Goal: Task Accomplishment & Management: Manage account settings

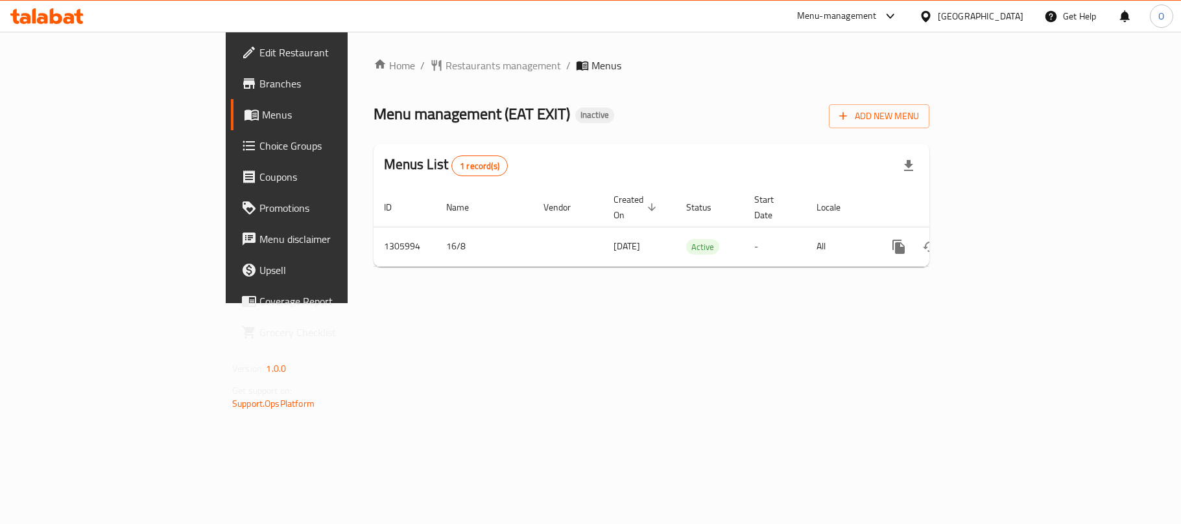
click at [727, 99] on div "Menu management ( EAT EXIT ) Inactive Add New Menu" at bounding box center [651, 113] width 556 height 29
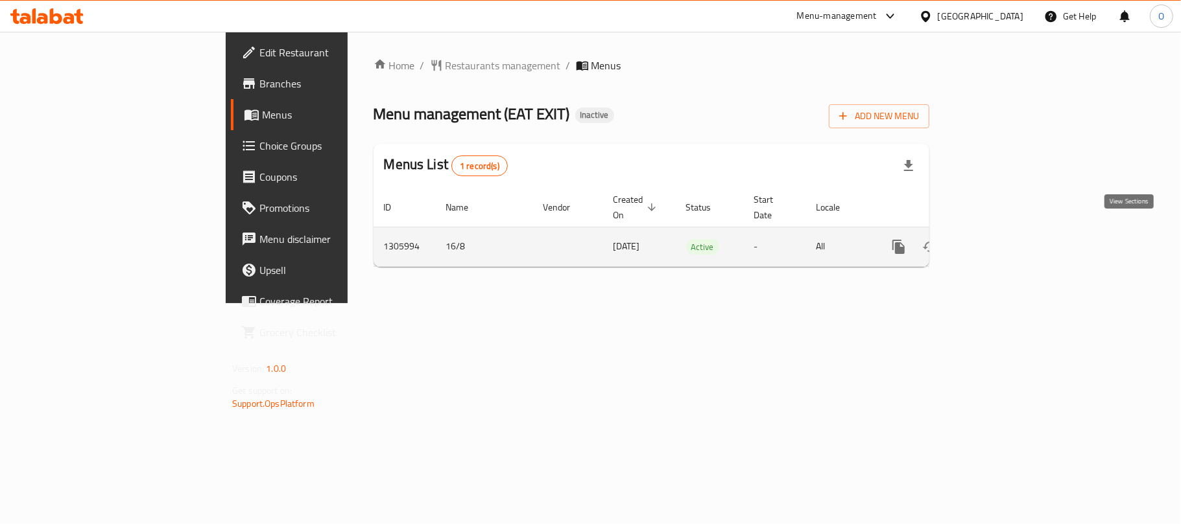
click at [998, 241] on icon "enhanced table" at bounding box center [992, 247] width 12 height 12
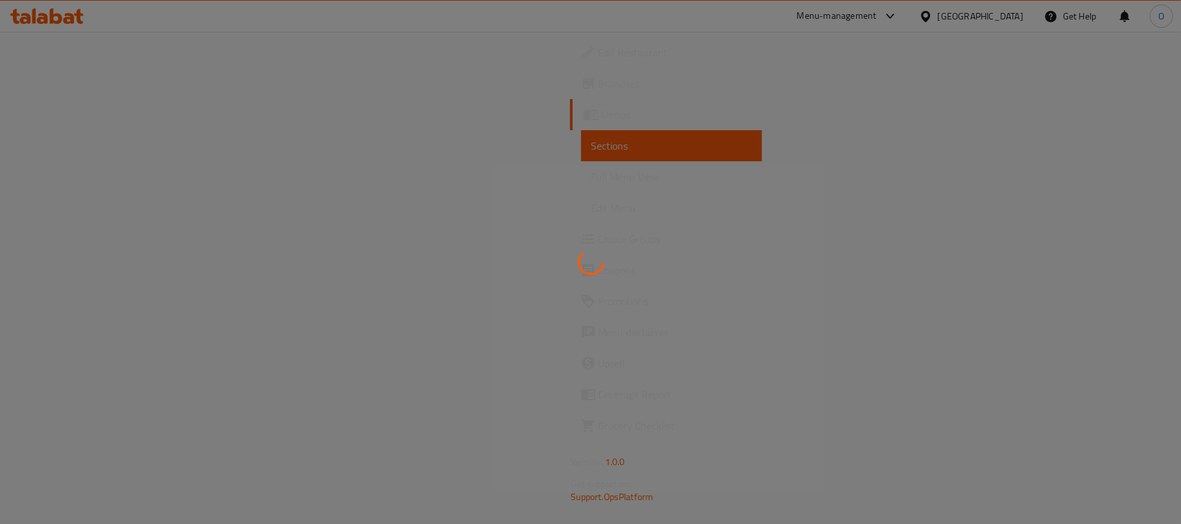
click at [689, 119] on div at bounding box center [590, 262] width 1181 height 524
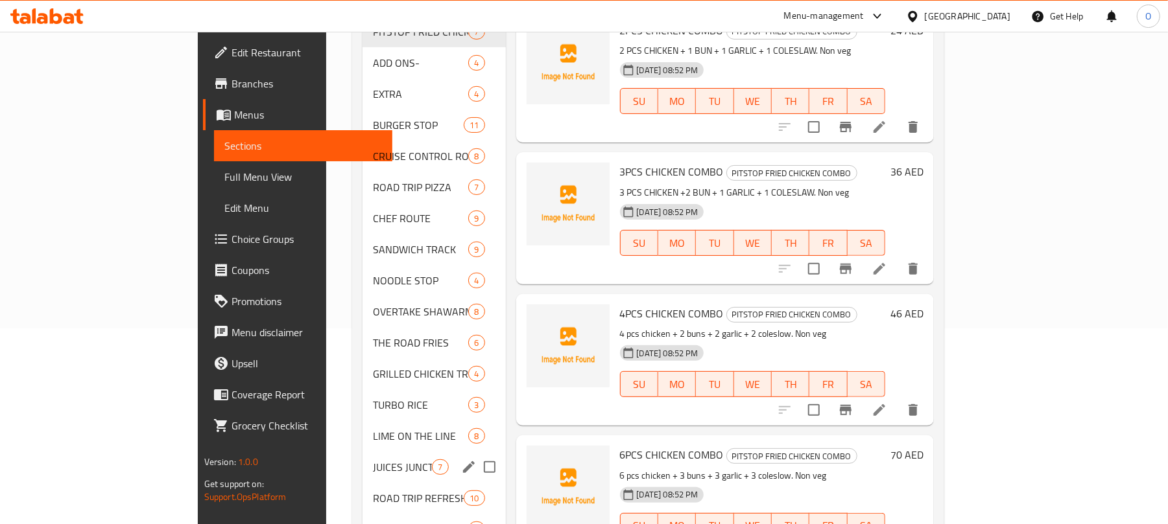
scroll to position [11, 0]
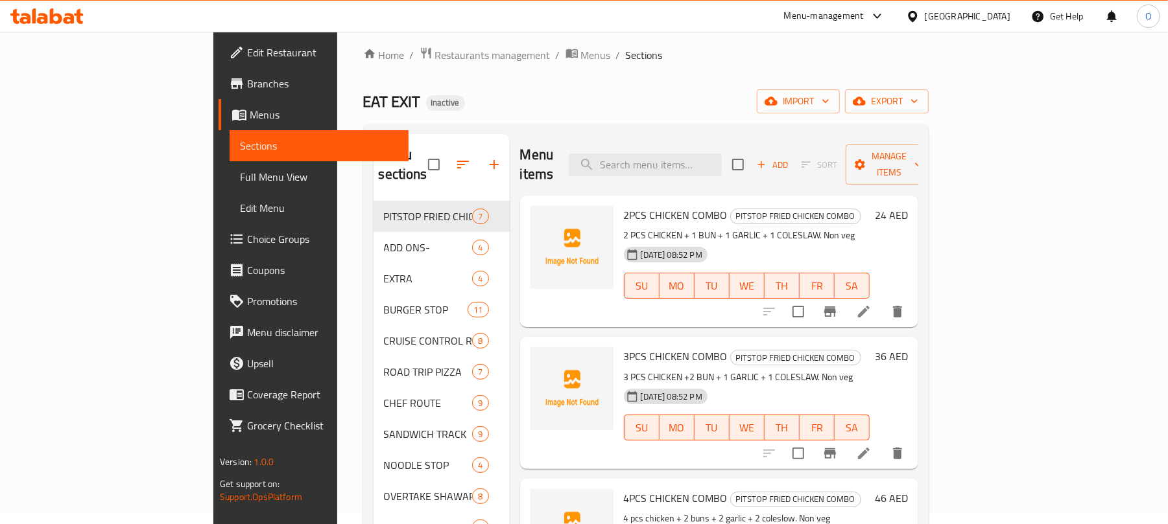
drag, startPoint x: 971, startPoint y: 97, endPoint x: 934, endPoint y: 130, distance: 49.6
click at [928, 96] on div "EAT EXIT Inactive import export" at bounding box center [645, 101] width 565 height 24
click at [777, 99] on icon "button" at bounding box center [770, 101] width 13 height 13
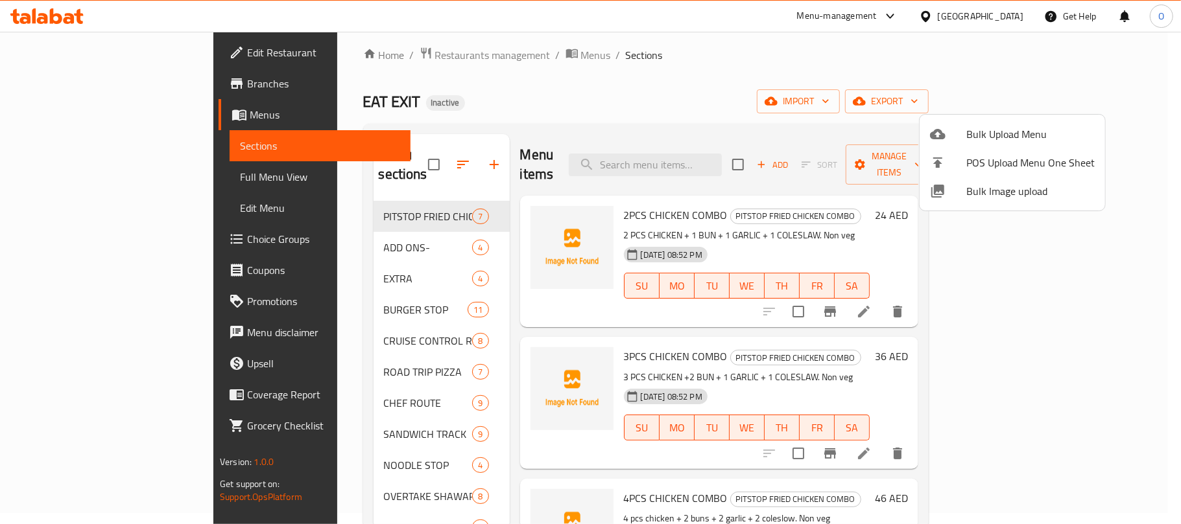
click at [947, 131] on div at bounding box center [948, 134] width 36 height 16
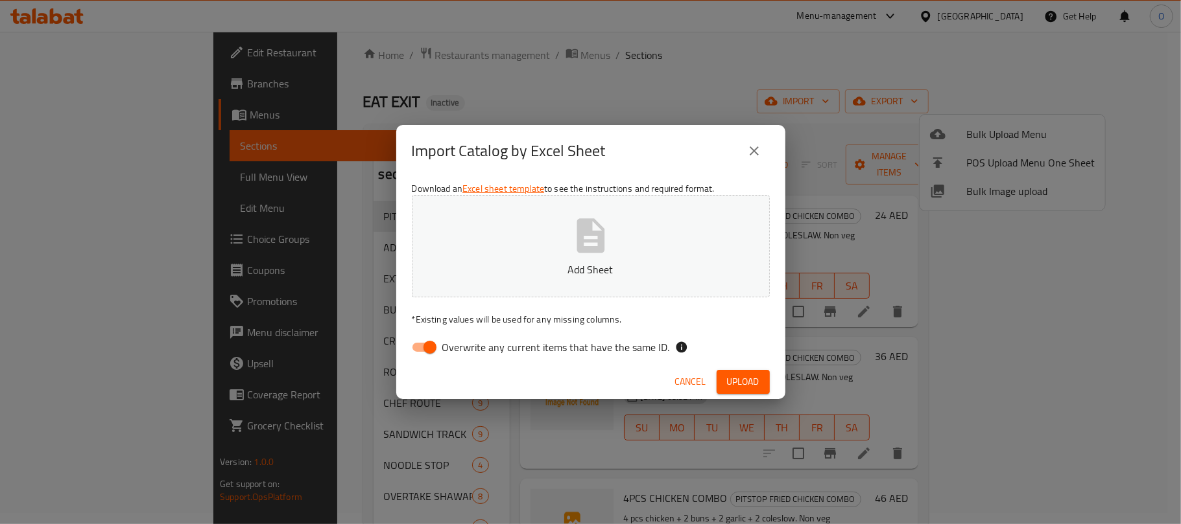
click at [418, 348] on input "Overwrite any current items that have the same ID." at bounding box center [430, 347] width 74 height 25
checkbox input "false"
drag, startPoint x: 742, startPoint y: 375, endPoint x: 711, endPoint y: 377, distance: 30.6
click at [742, 375] on span "Upload" at bounding box center [743, 382] width 32 height 16
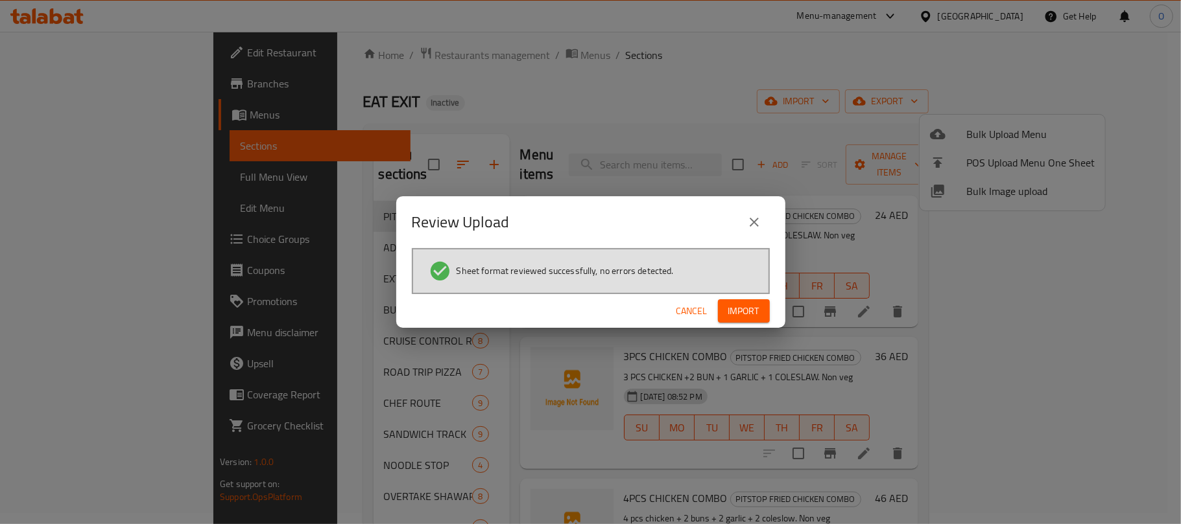
click at [752, 300] on button "Import" at bounding box center [744, 312] width 52 height 24
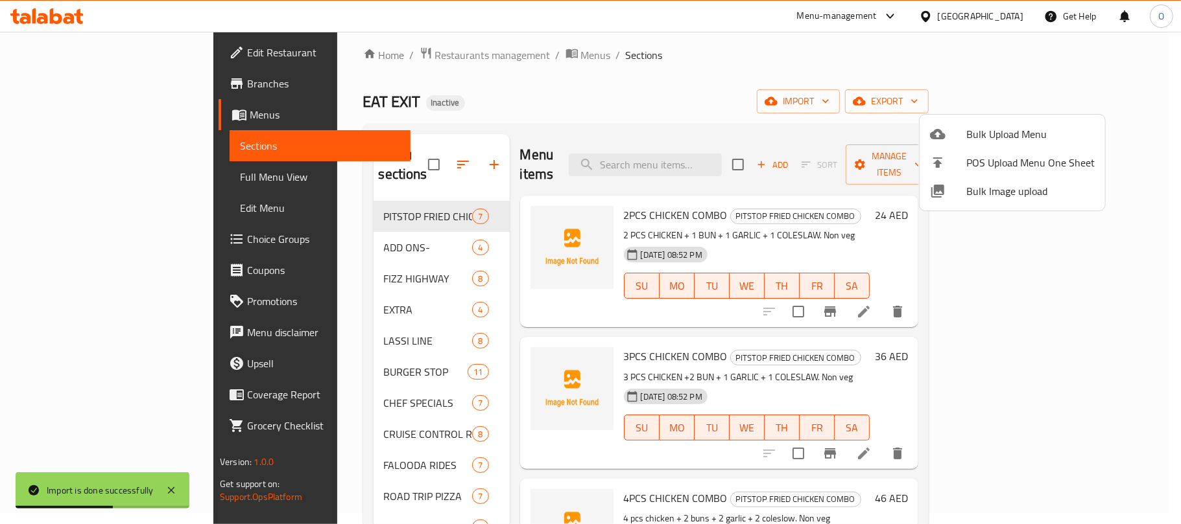
click at [499, 104] on div at bounding box center [590, 262] width 1181 height 524
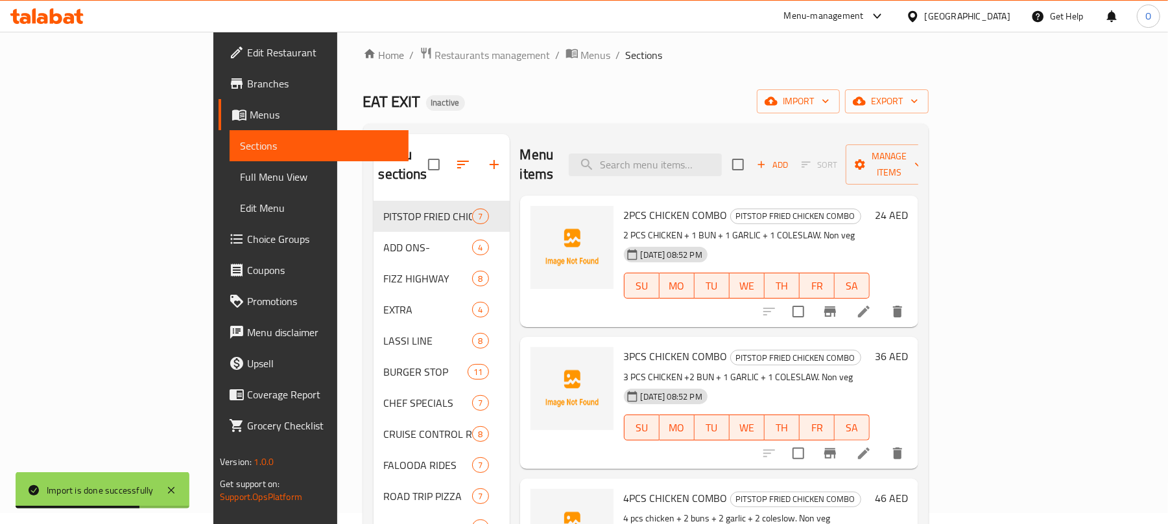
click at [240, 180] on span "Full Menu View" at bounding box center [319, 177] width 158 height 16
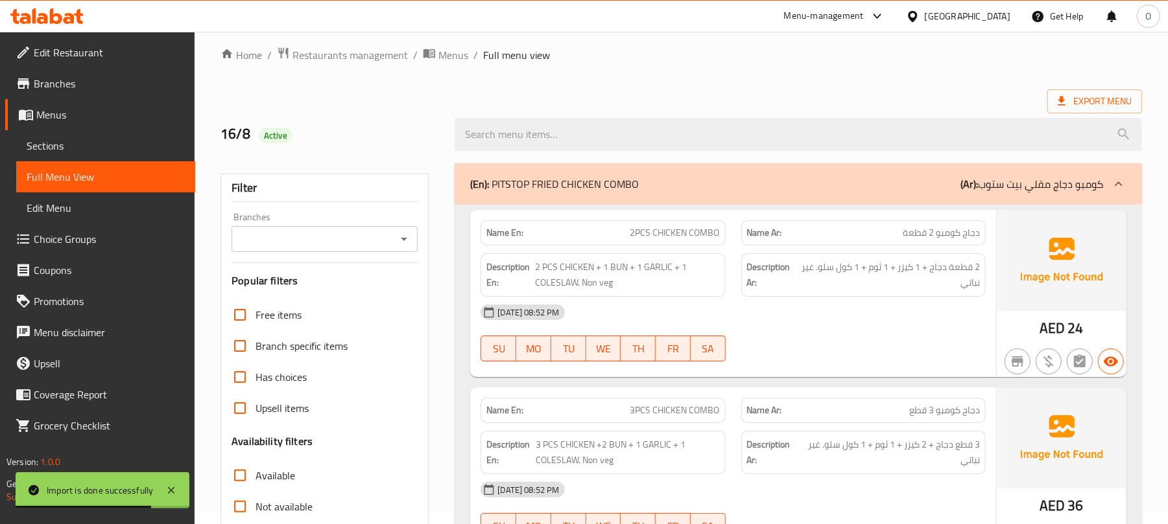
click at [438, 112] on div "16/8 Active" at bounding box center [330, 135] width 234 height 58
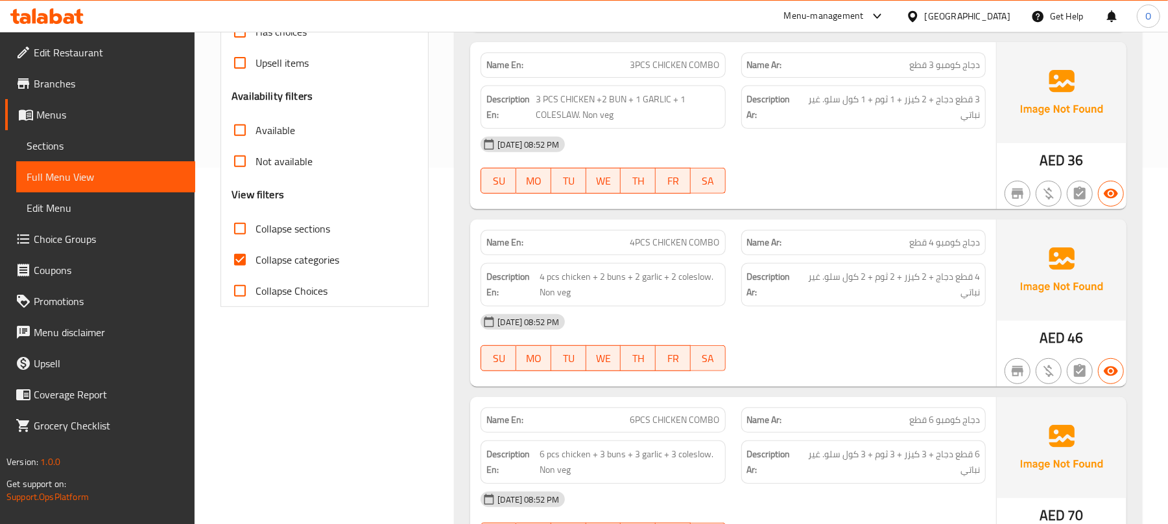
click at [306, 229] on span "Collapse sections" at bounding box center [292, 229] width 75 height 16
click at [255, 229] on input "Collapse sections" at bounding box center [239, 228] width 31 height 31
checkbox input "true"
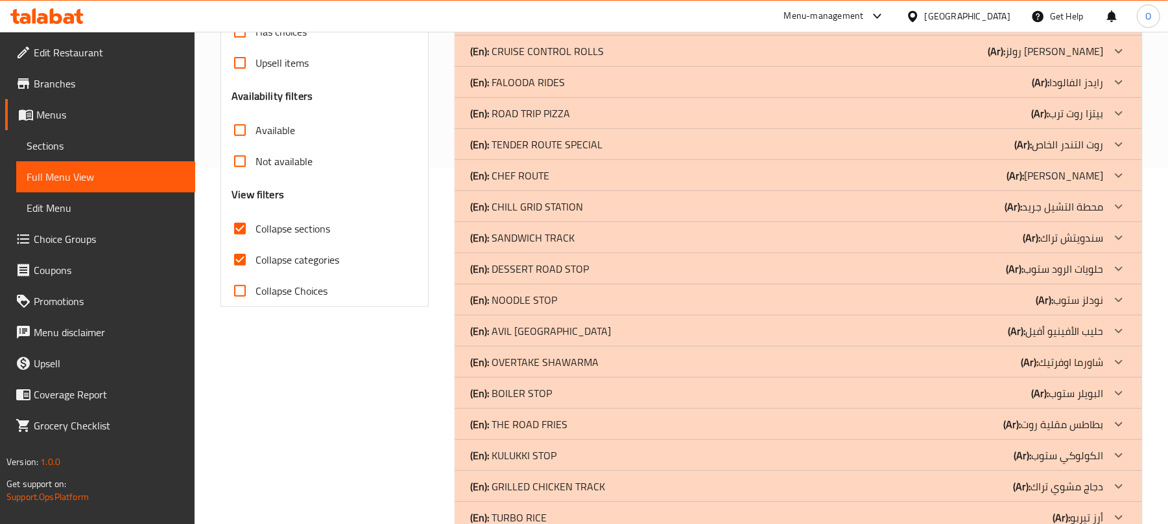
click at [62, 144] on span "Sections" at bounding box center [106, 146] width 158 height 16
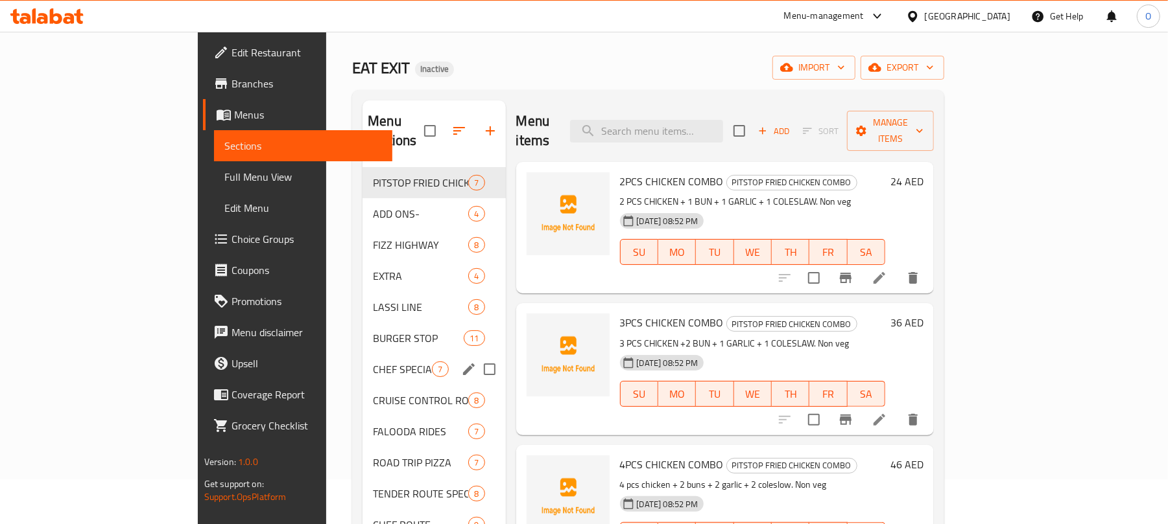
scroll to position [9, 0]
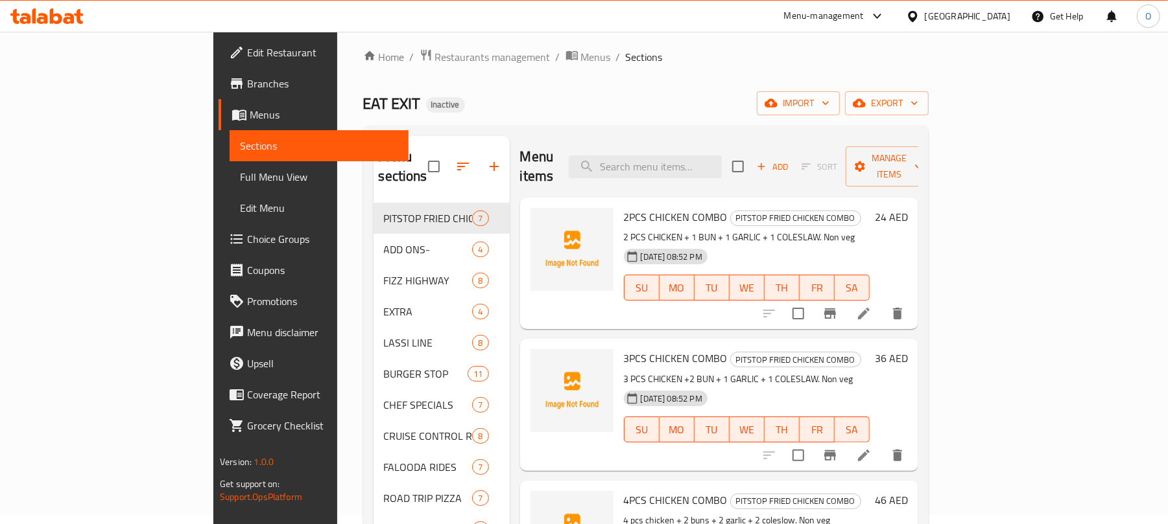
click at [678, 156] on input "search" at bounding box center [645, 167] width 153 height 23
paste input "BROWNIE WITH ICECREAM DROP"
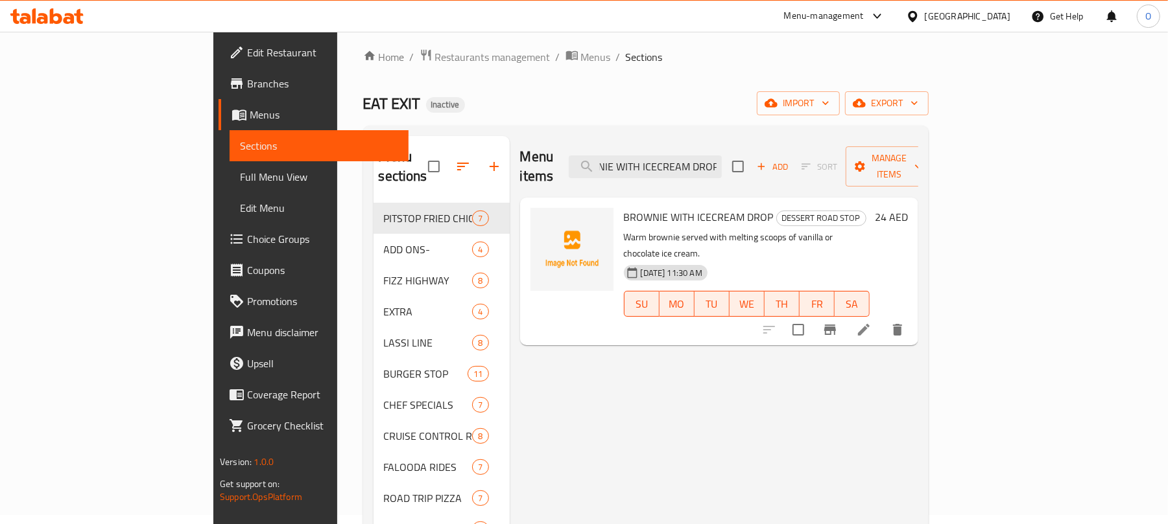
type input "BROWNIE WITH ICECREAM DROP"
click at [247, 244] on span "Choice Groups" at bounding box center [322, 239] width 151 height 16
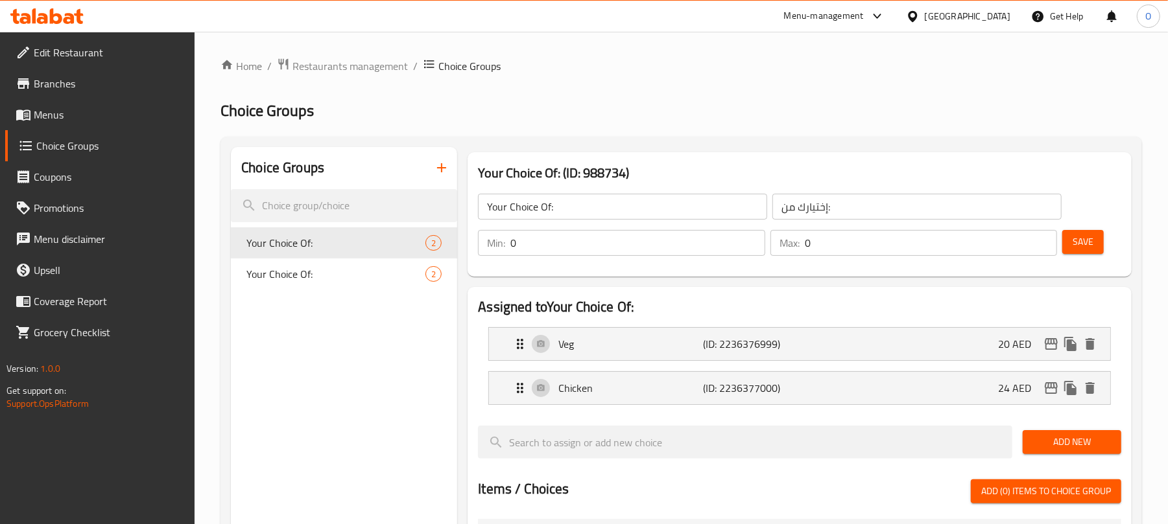
click at [440, 163] on div "Home / Restaurants management / Choice Groups Choice Groups Choice Groups Your …" at bounding box center [680, 502] width 921 height 888
click at [440, 165] on icon "button" at bounding box center [442, 168] width 16 height 16
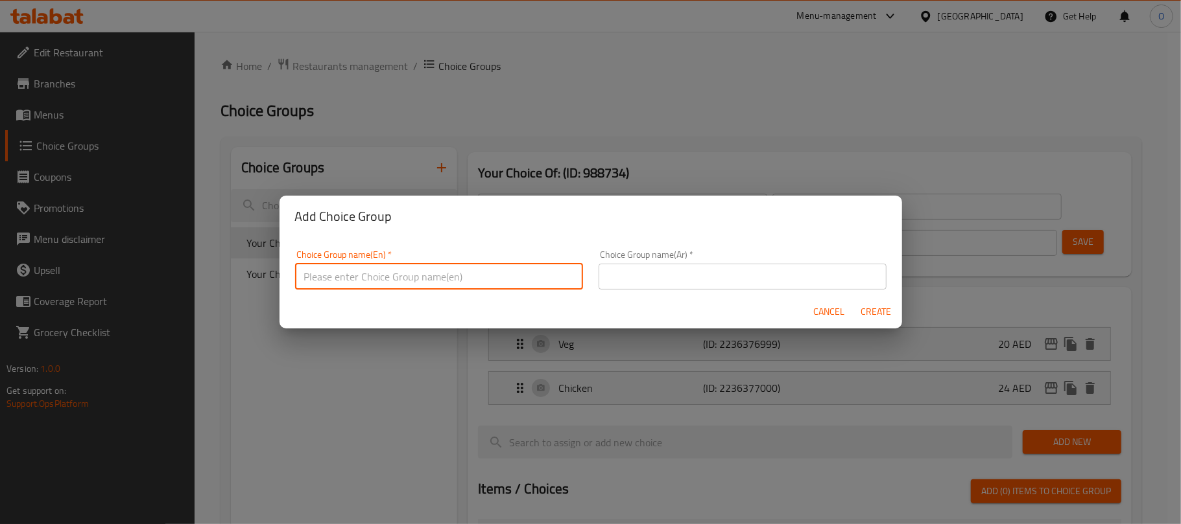
click at [525, 272] on input "text" at bounding box center [439, 277] width 288 height 26
type input "Your Choice Of:"
click at [636, 280] on input "text" at bounding box center [742, 277] width 288 height 26
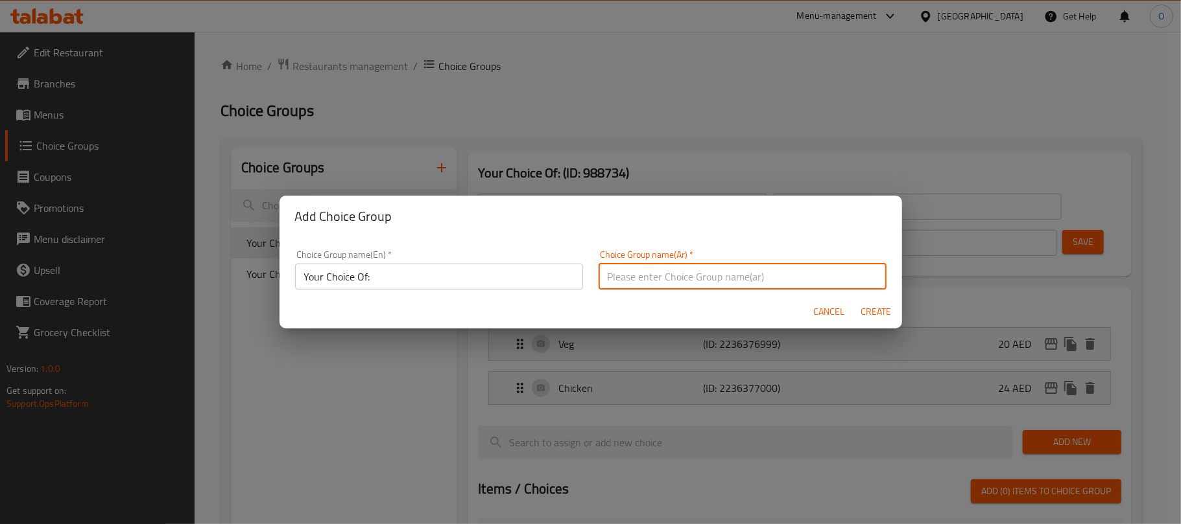
type input "اختيارك من:"
click at [878, 312] on span "Create" at bounding box center [875, 312] width 31 height 16
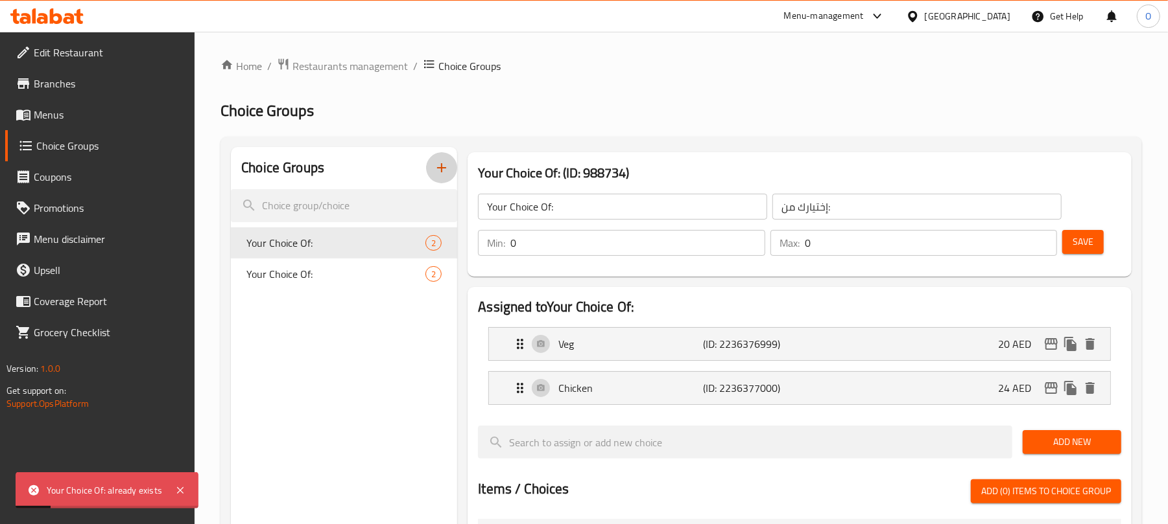
click at [438, 170] on icon "button" at bounding box center [442, 168] width 16 height 16
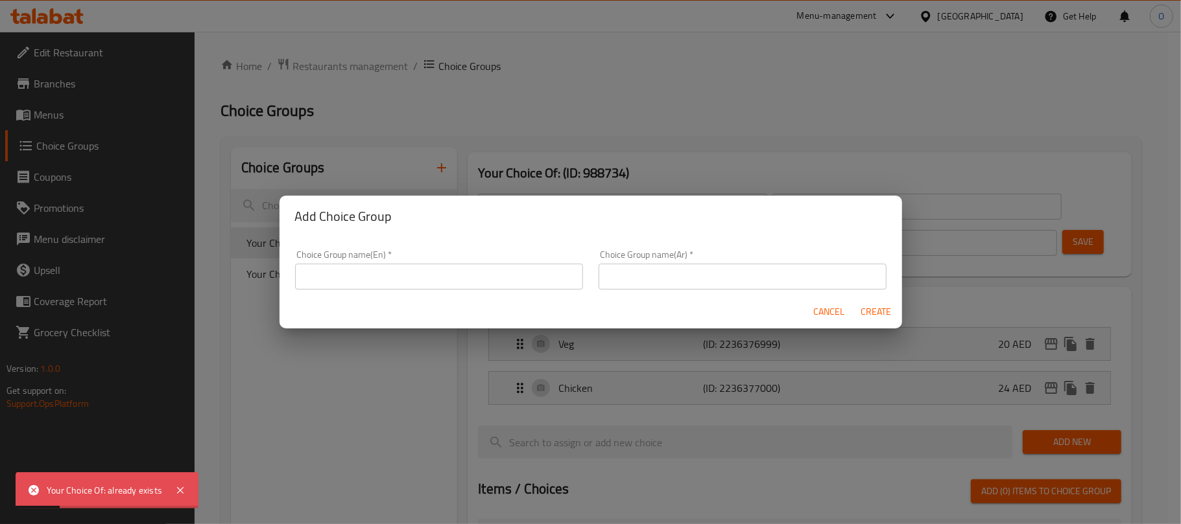
click at [482, 273] on input "text" at bounding box center [439, 277] width 288 height 26
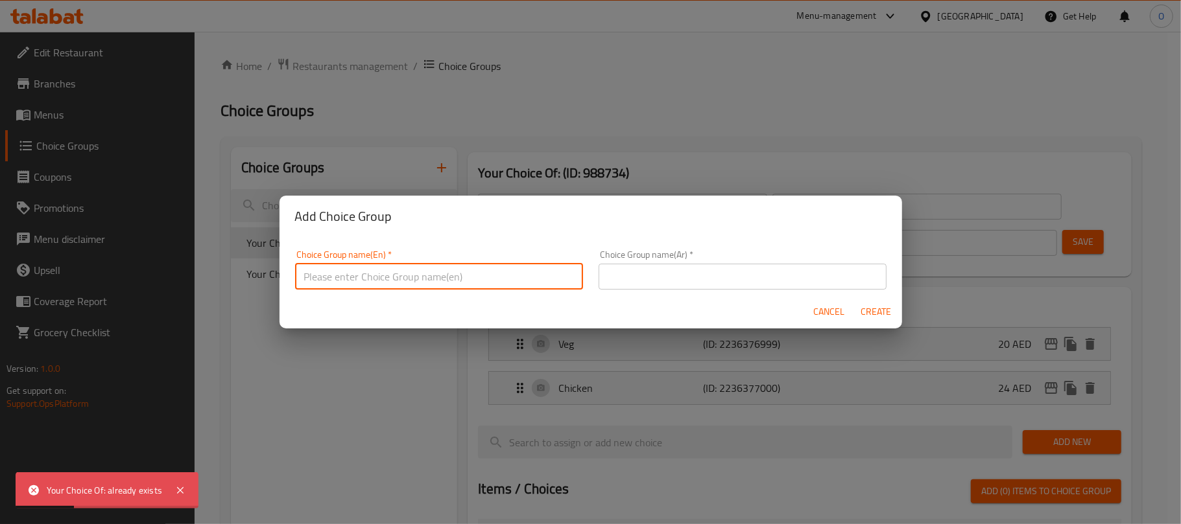
type input "Your Choice Of1:"
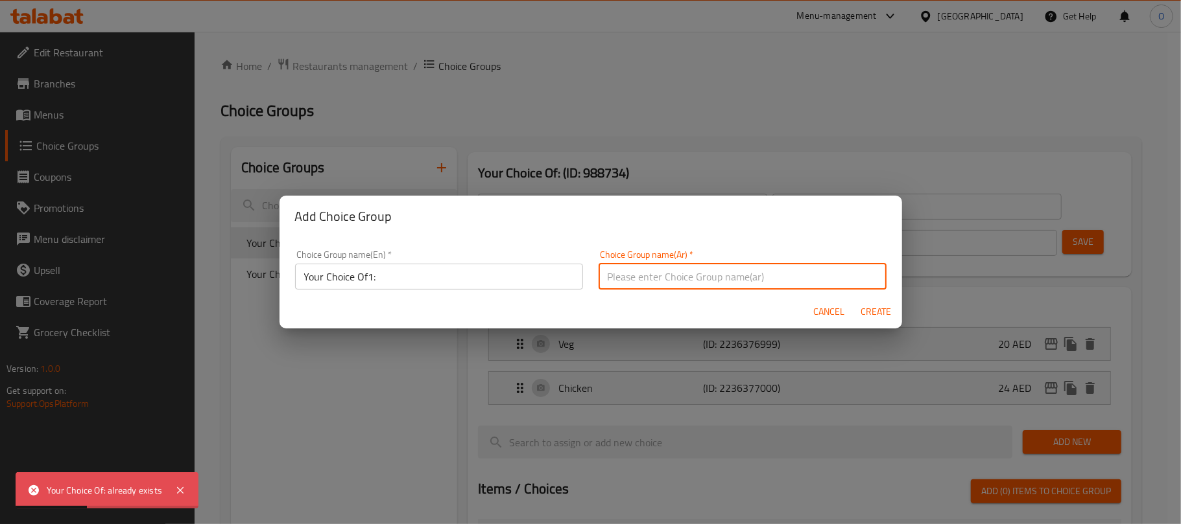
click at [659, 281] on input "text" at bounding box center [742, 277] width 288 height 26
type input "اختيارك من:"
click at [864, 311] on span "Create" at bounding box center [875, 312] width 31 height 16
type input "Your Choice Of1:"
type input "اختيارك من:"
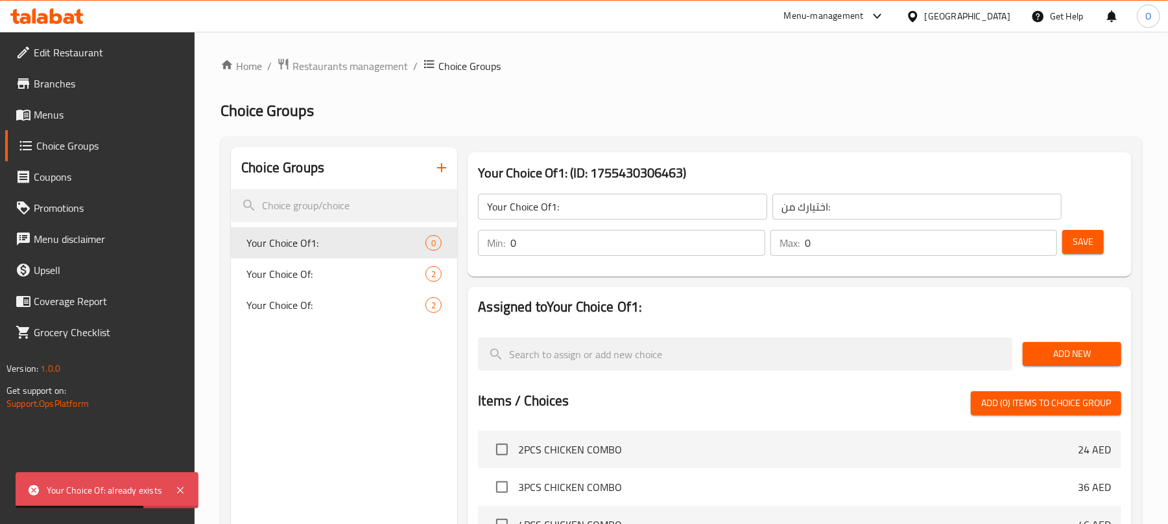
click at [556, 206] on input "Your Choice Of1:" at bounding box center [622, 207] width 289 height 26
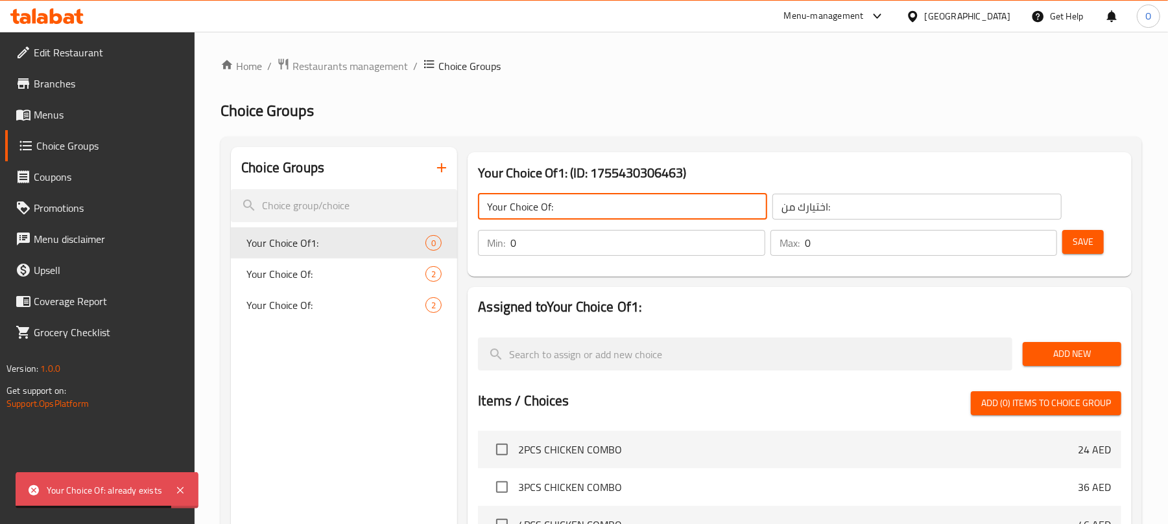
type input "Your Choice Of:"
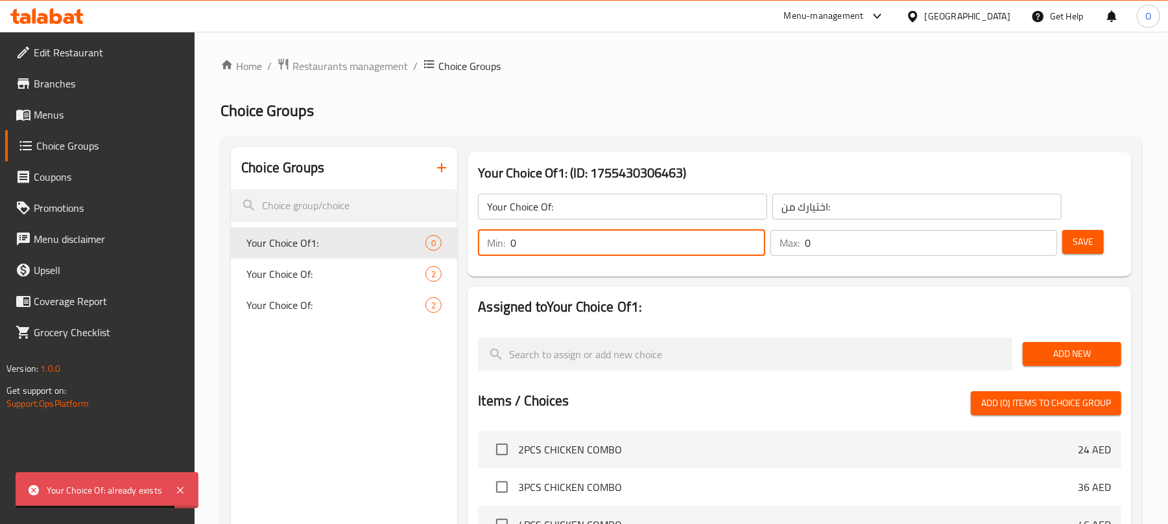
drag, startPoint x: 673, startPoint y: 245, endPoint x: 483, endPoint y: 266, distance: 191.1
click at [483, 266] on div "Your Choice Of: ​ اختيارك من: ​ Min: 0 ​ Max: 0 ​ Save" at bounding box center [800, 224] width 654 height 93
type input "1"
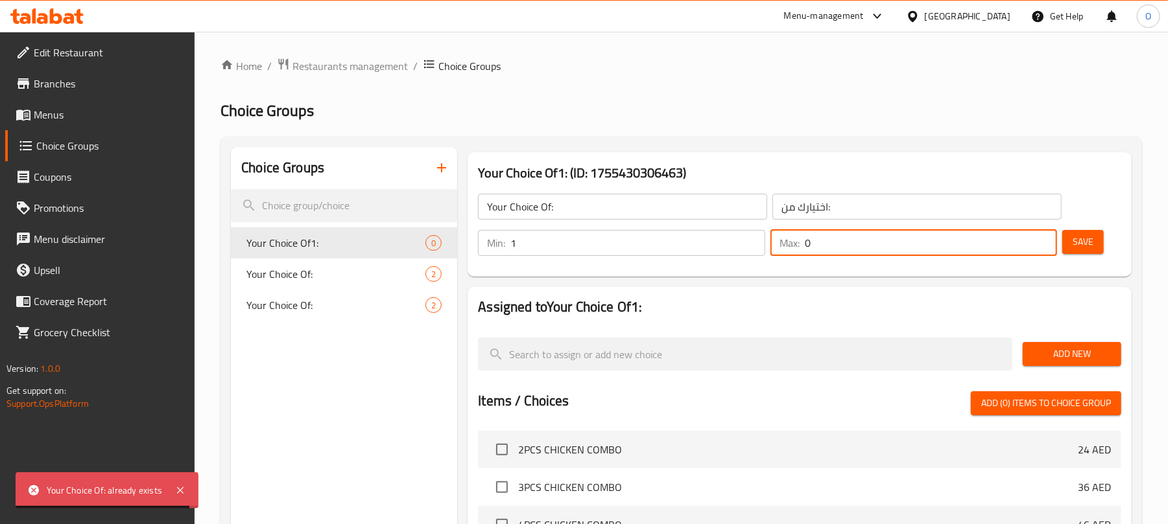
drag, startPoint x: 738, startPoint y: 250, endPoint x: 709, endPoint y: 257, distance: 30.0
click at [696, 250] on div "Min: 1 ​ Max: 0 ​" at bounding box center [767, 243] width 589 height 36
type input "1"
click at [1090, 361] on span "Add New" at bounding box center [1072, 354] width 78 height 16
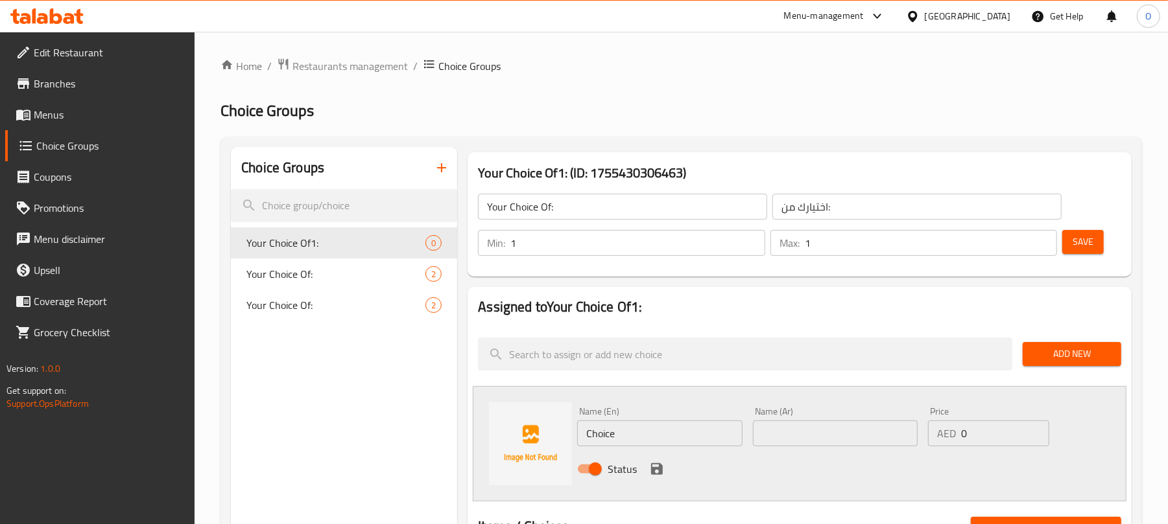
click at [799, 125] on div "Home / Restaurants management / Choice Groups Choice Groups Choice Groups Your …" at bounding box center [680, 520] width 921 height 925
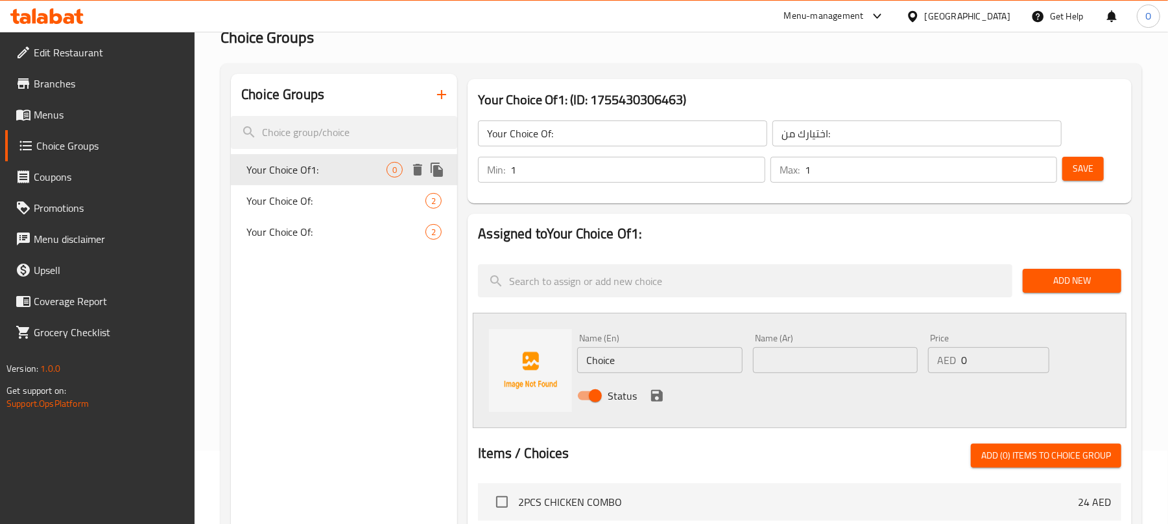
scroll to position [172, 0]
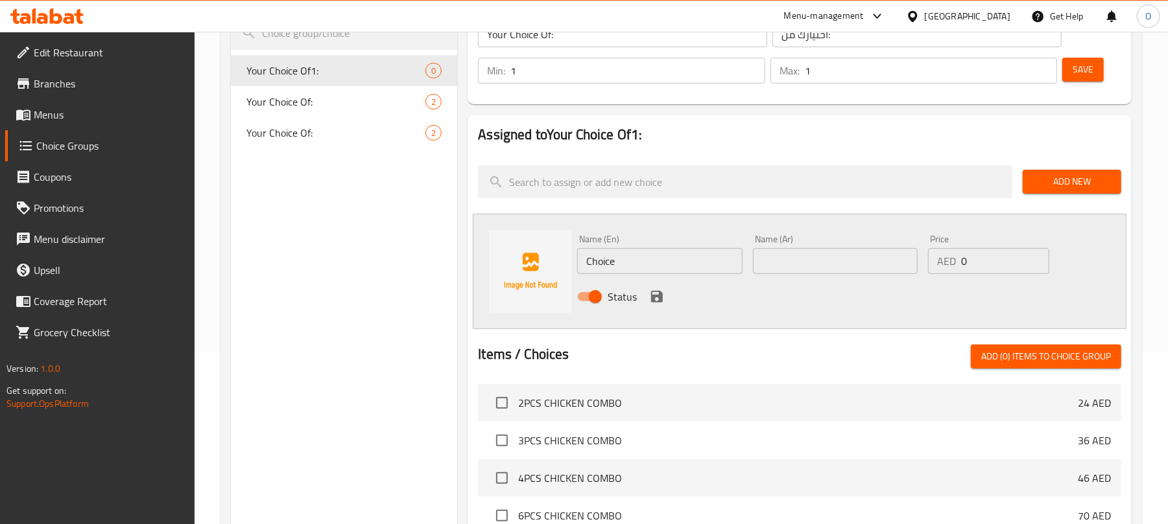
click at [621, 260] on input "Choice" at bounding box center [659, 261] width 165 height 26
paste input "vanilla"
type input "vanilla scoop"
type input "[PERSON_NAME]"
click at [654, 296] on icon "save" at bounding box center [657, 297] width 12 height 12
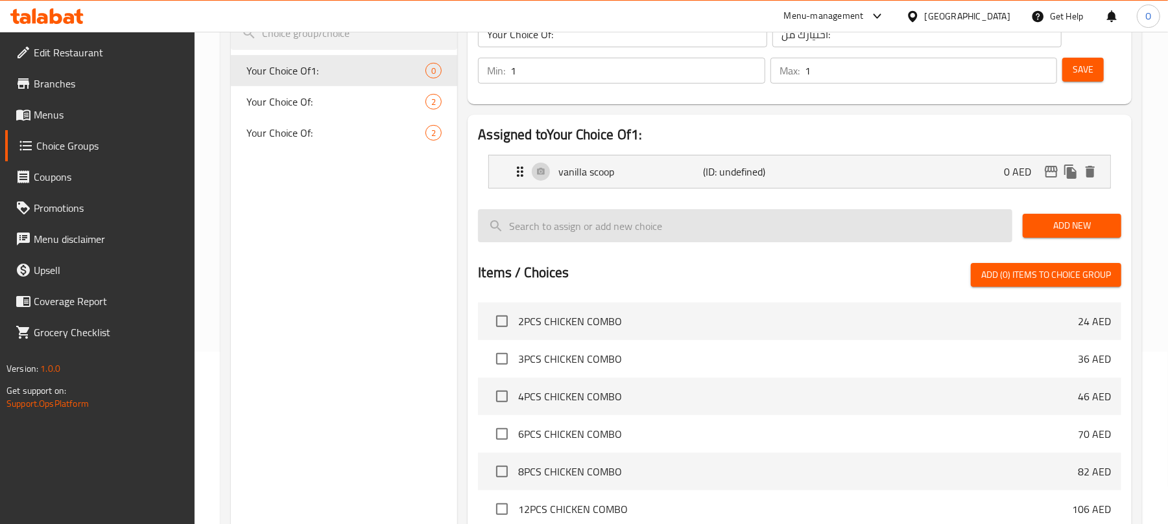
click at [1069, 223] on span "Add New" at bounding box center [1072, 226] width 78 height 16
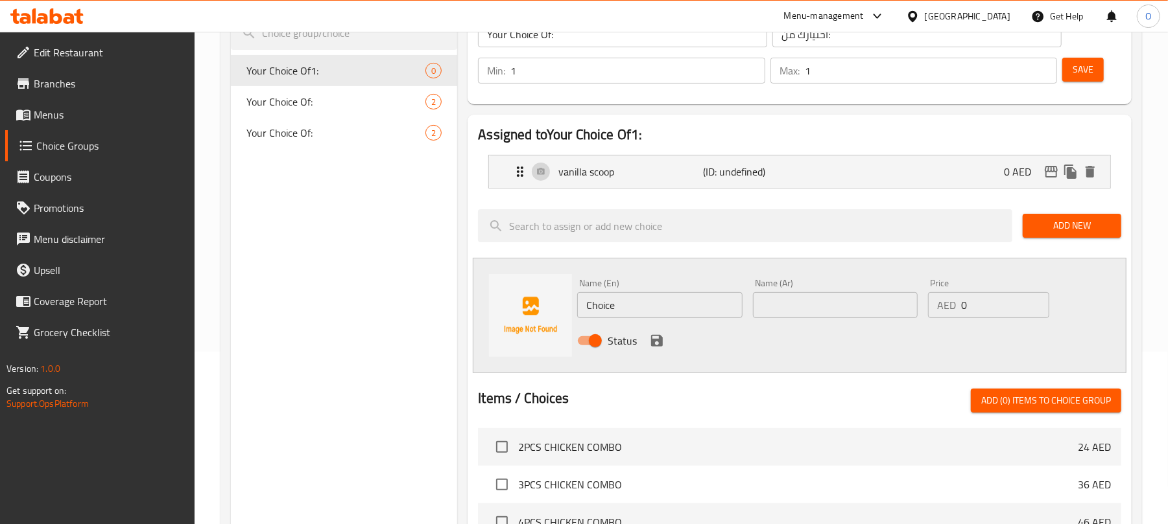
click at [638, 312] on input "Choice" at bounding box center [659, 305] width 165 height 26
type input "Chocolate scoop"
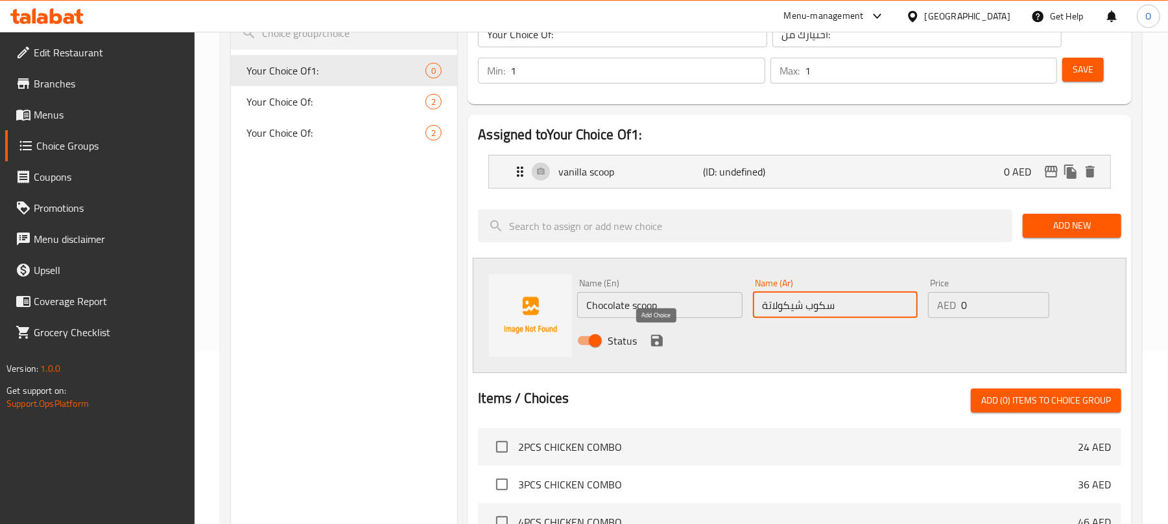
type input "سكوب شيكولاتة"
click at [654, 345] on icon "save" at bounding box center [657, 341] width 12 height 12
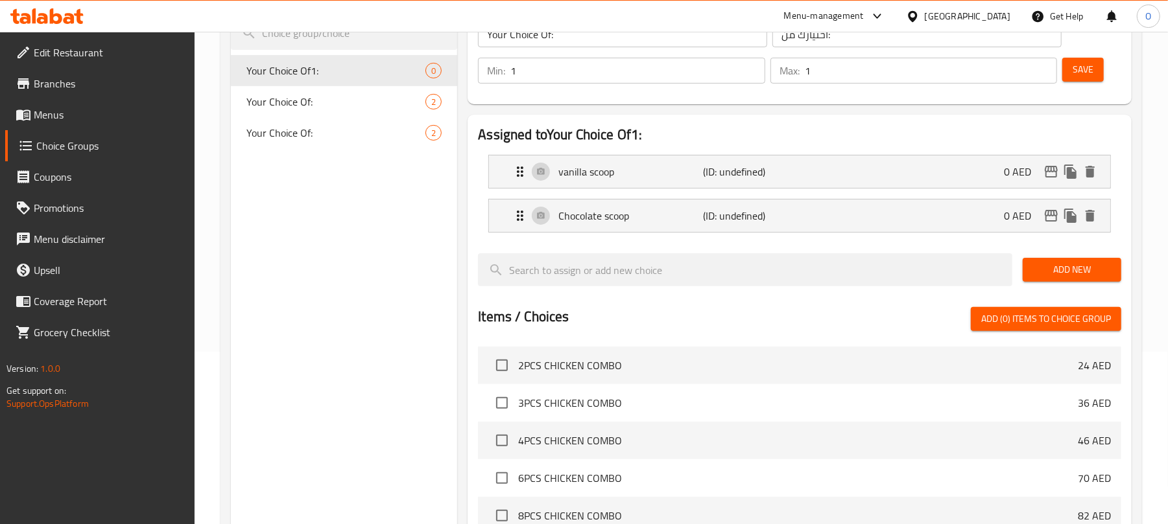
click at [1082, 71] on span "Save" at bounding box center [1082, 70] width 21 height 16
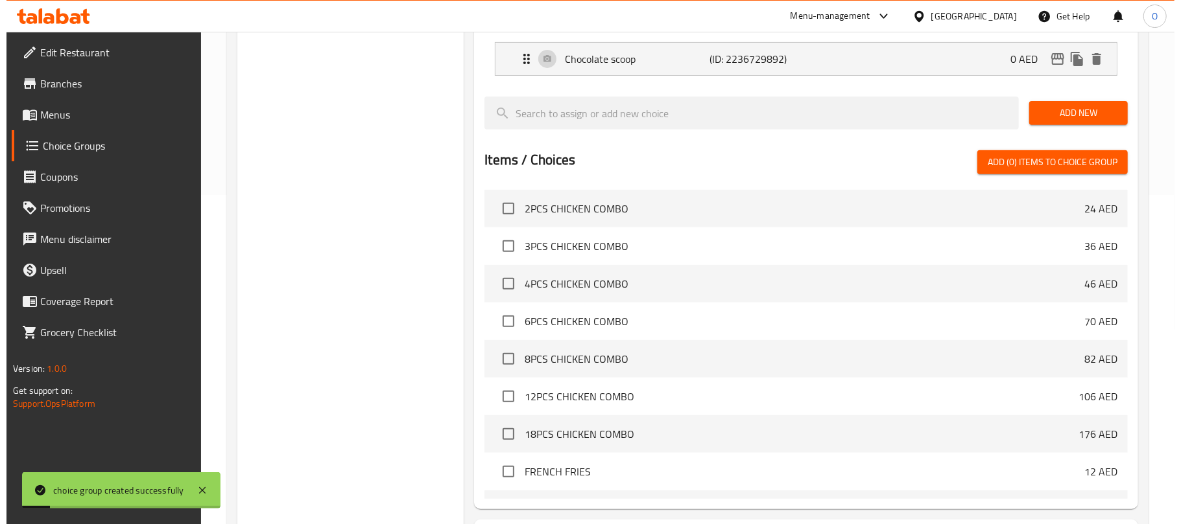
scroll to position [447, 0]
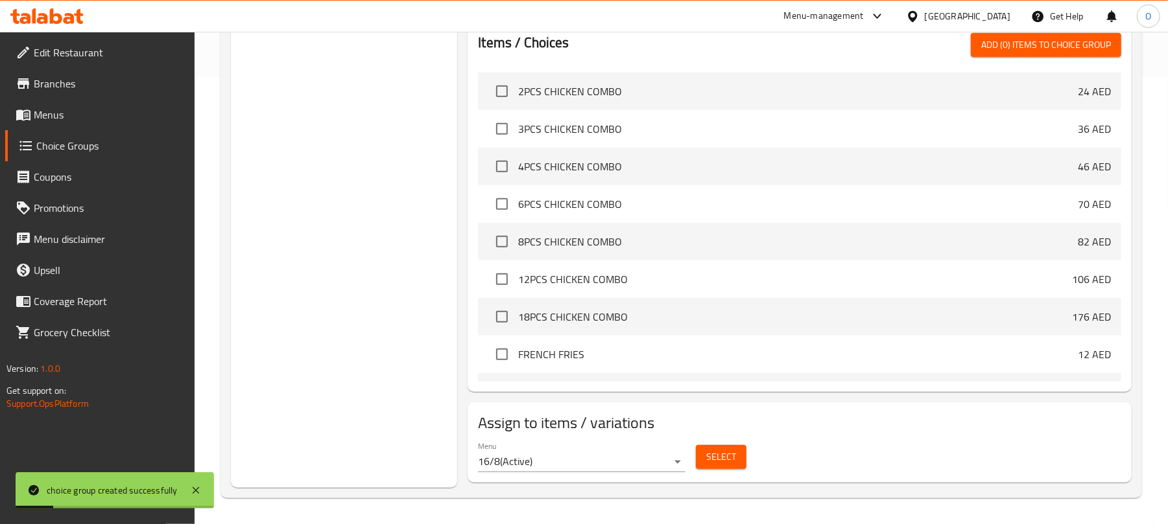
click at [705, 464] on button "Select" at bounding box center [721, 457] width 51 height 24
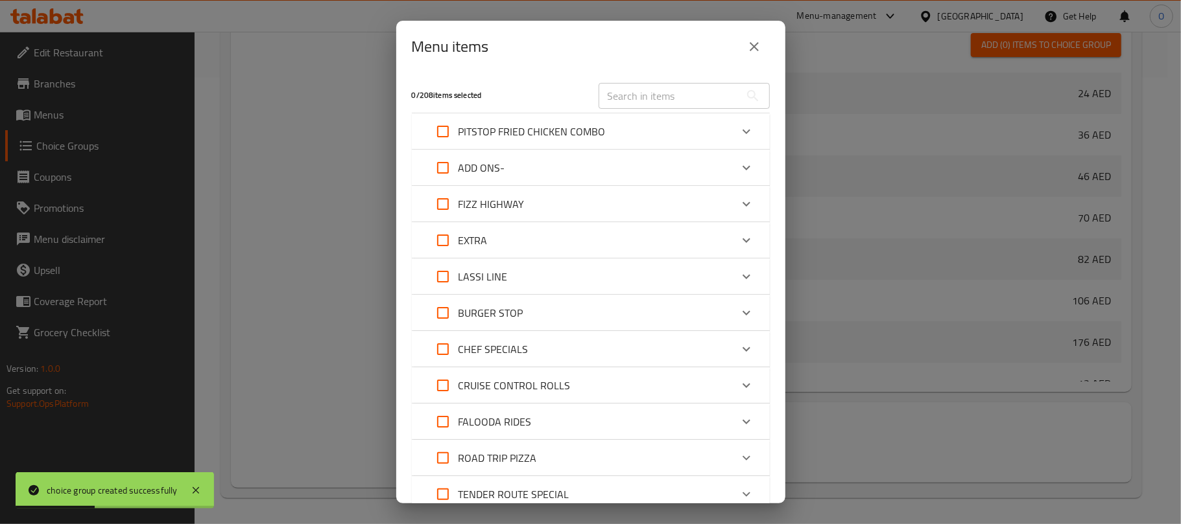
drag, startPoint x: 649, startPoint y: 99, endPoint x: 616, endPoint y: 66, distance: 46.8
click at [649, 99] on input "text" at bounding box center [668, 96] width 141 height 26
paste input "BROWNIE WITH ICECREAM DROP"
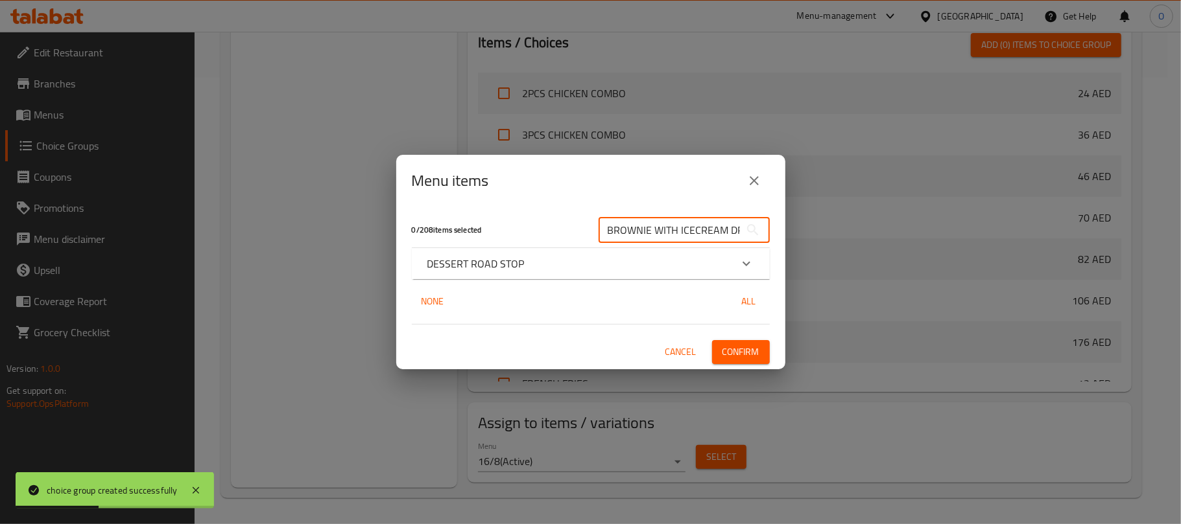
type input "BROWNIE WITH ICECREAM DROP"
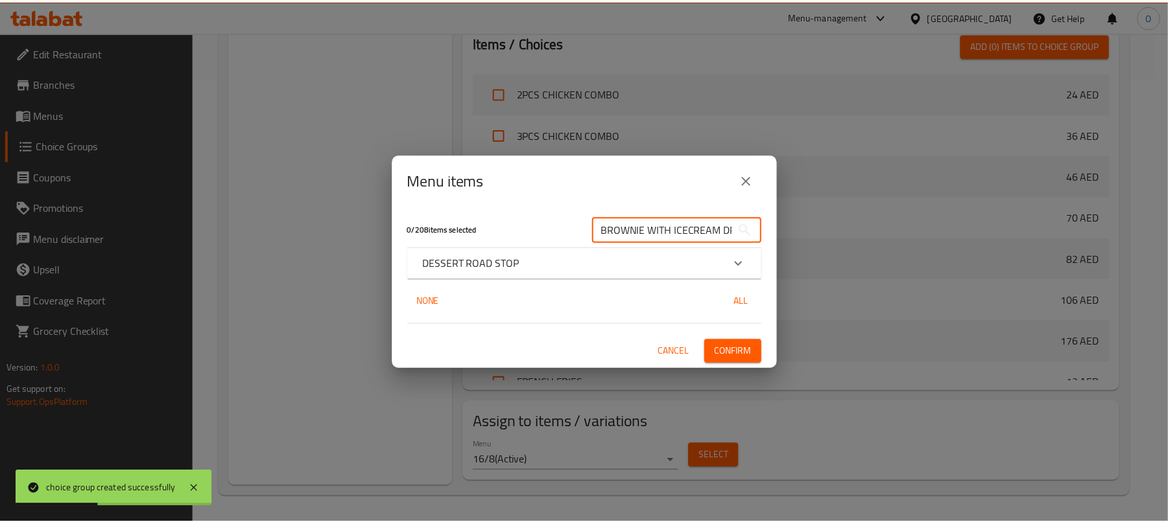
scroll to position [0, 0]
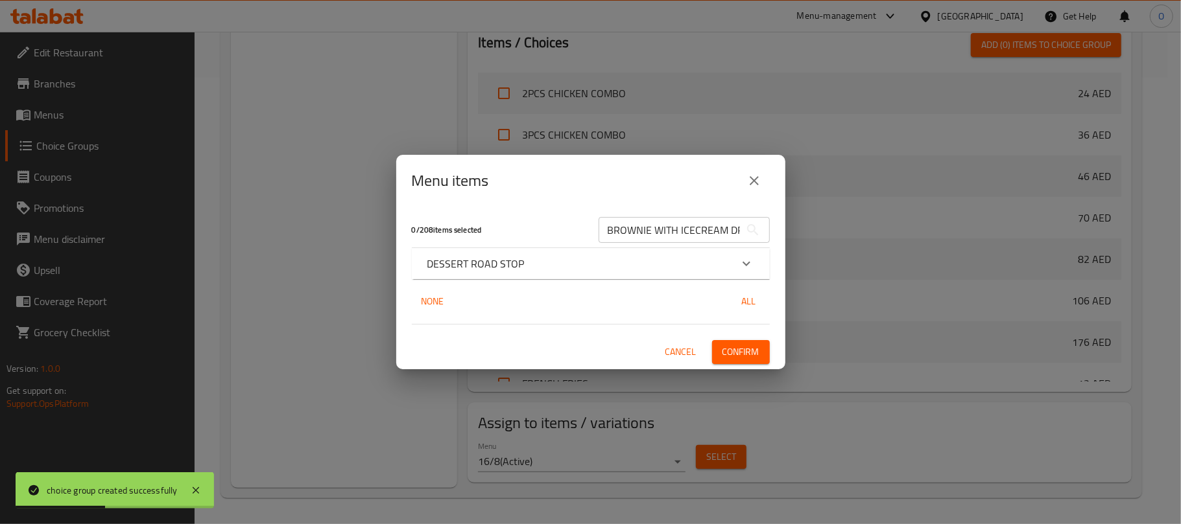
click at [616, 66] on div "Menu items 0 / 208 items selected BROWNIE WITH ICECREAM DROP ​ DESSERT ROAD STO…" at bounding box center [590, 262] width 1181 height 524
click at [576, 270] on div "DESSERT ROAD STOP" at bounding box center [578, 264] width 303 height 16
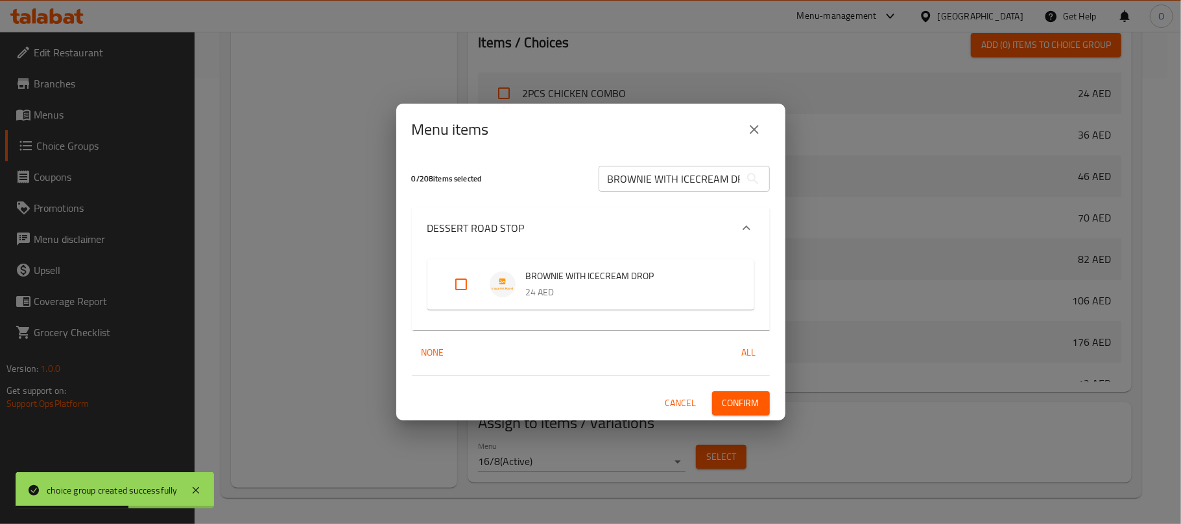
click at [460, 290] on input "Expand" at bounding box center [460, 284] width 31 height 31
checkbox input "true"
click at [736, 399] on span "Confirm" at bounding box center [740, 403] width 37 height 16
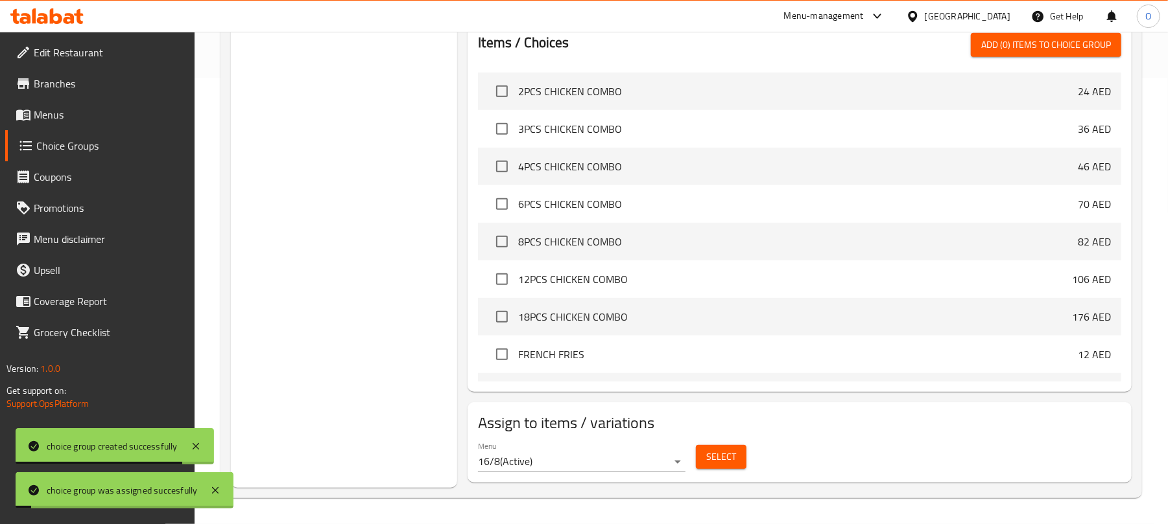
click at [273, 153] on div "Choice Groups Your Choice Of: 2 Your Choice Of: 2 Your Choice Of: 2" at bounding box center [344, 94] width 226 height 788
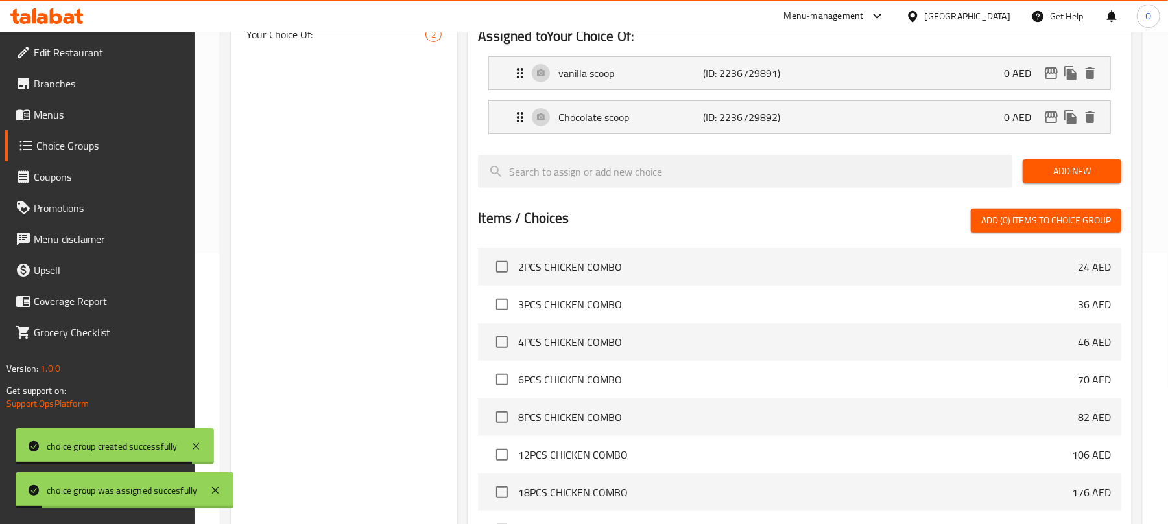
scroll to position [102, 0]
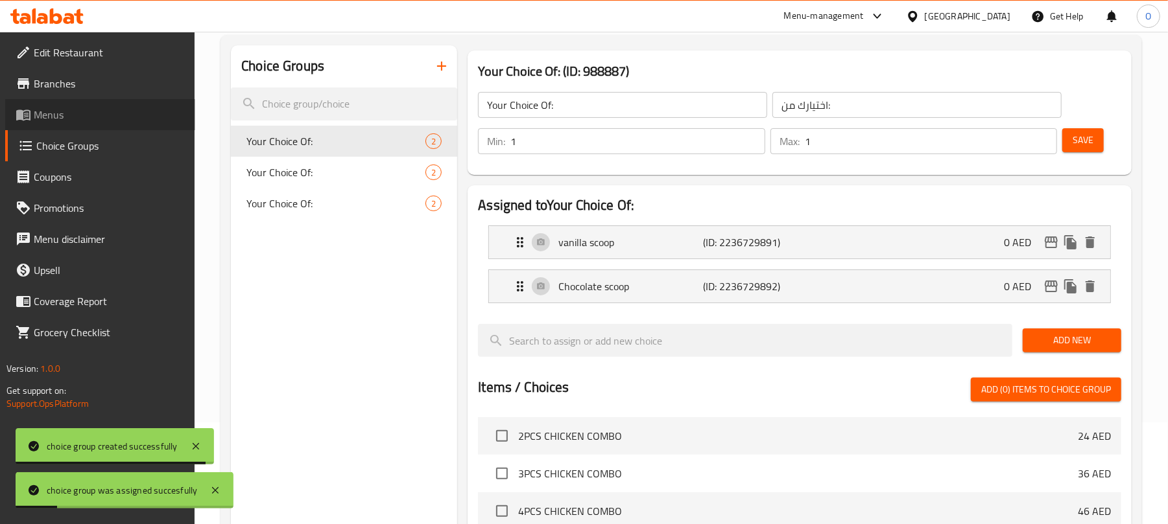
click at [47, 115] on span "Menus" at bounding box center [109, 115] width 151 height 16
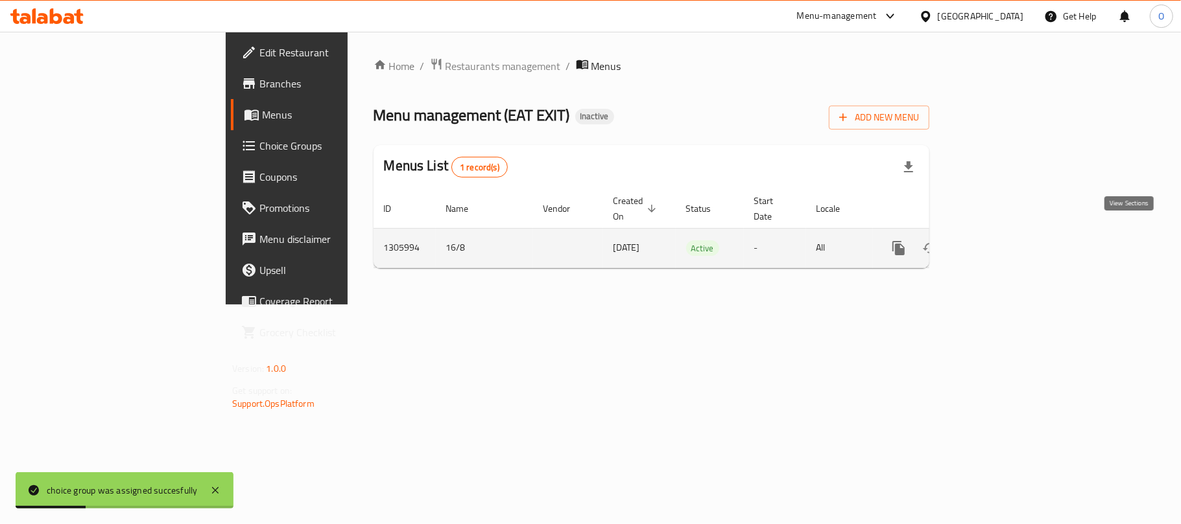
click at [998, 242] on icon "enhanced table" at bounding box center [992, 248] width 12 height 12
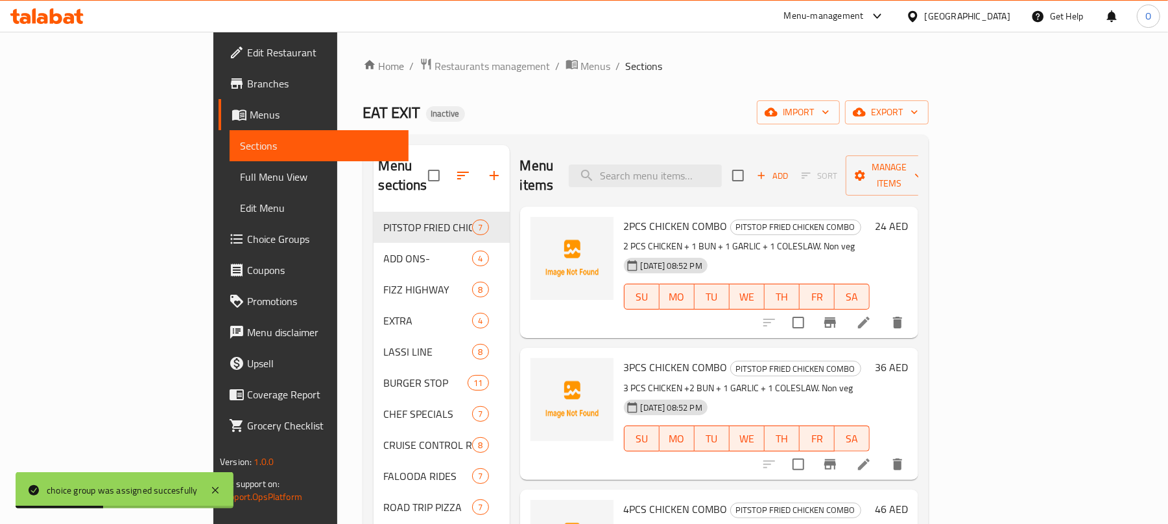
click at [629, 105] on div "EAT EXIT Inactive import export" at bounding box center [645, 112] width 565 height 24
click at [240, 180] on span "Full Menu View" at bounding box center [319, 177] width 158 height 16
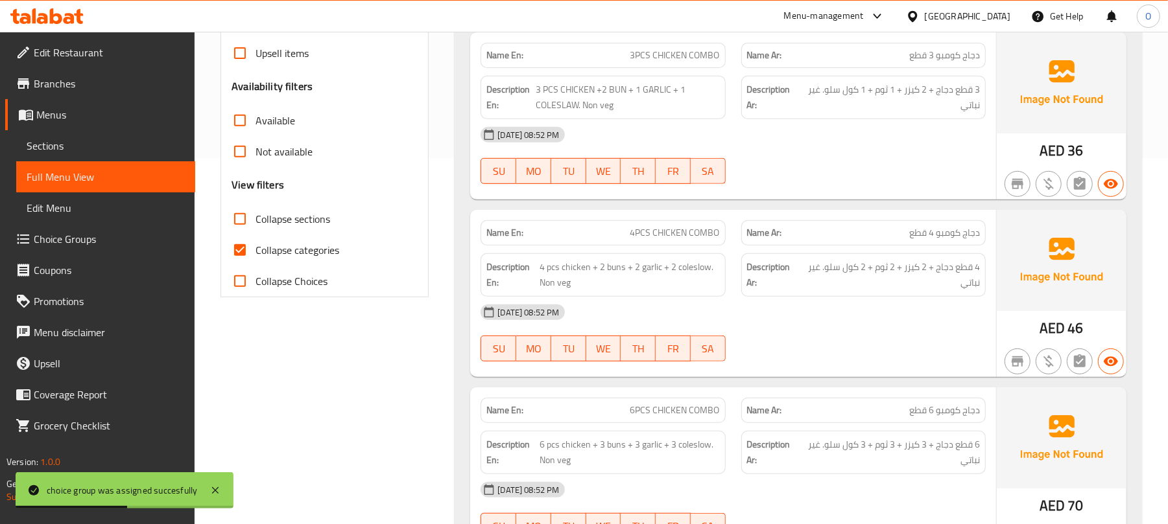
scroll to position [432, 0]
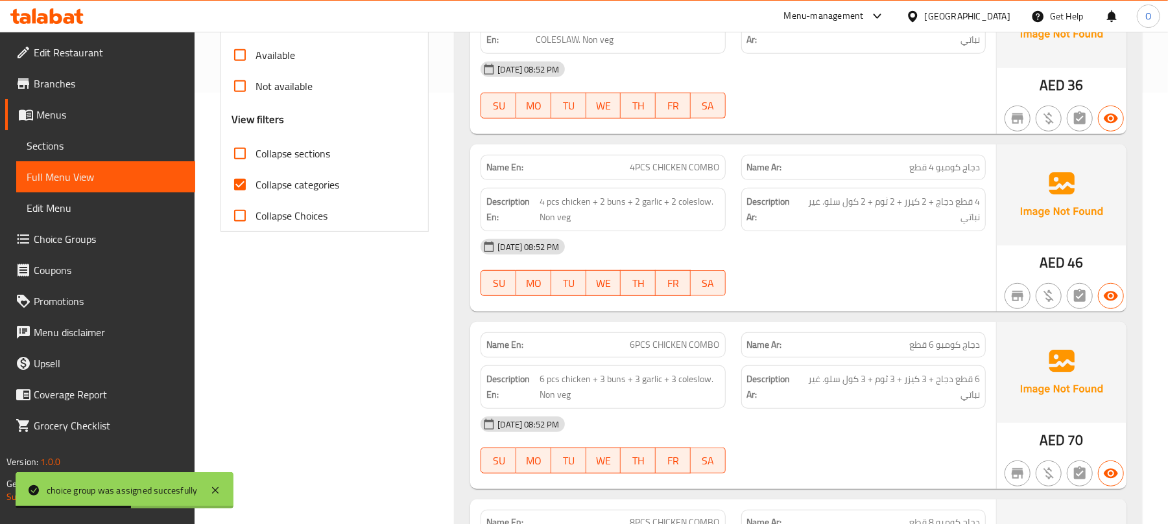
click at [312, 187] on span "Collapse categories" at bounding box center [297, 185] width 84 height 16
click at [255, 187] on input "Collapse categories" at bounding box center [239, 184] width 31 height 31
checkbox input "false"
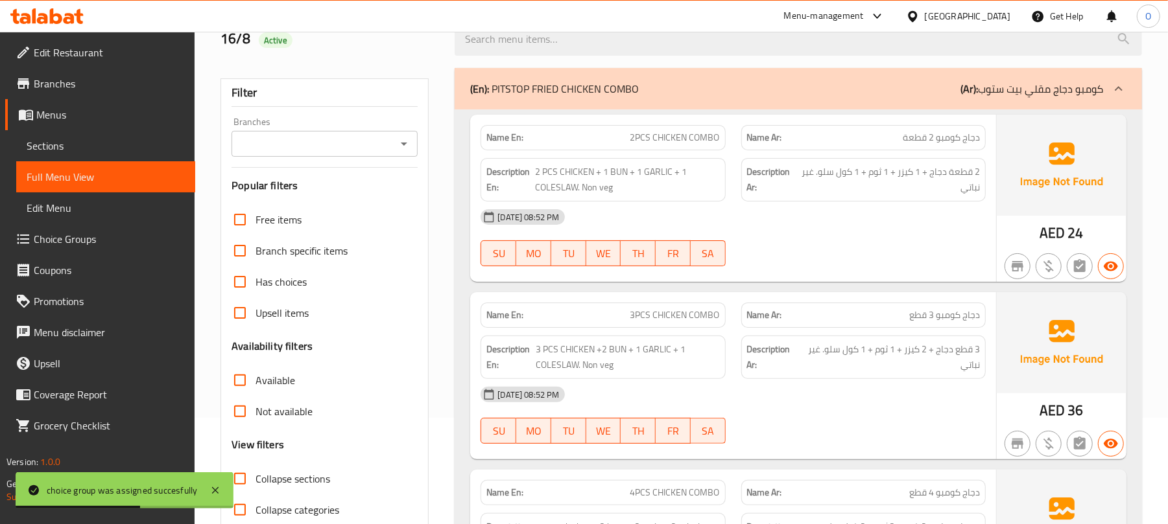
scroll to position [346, 0]
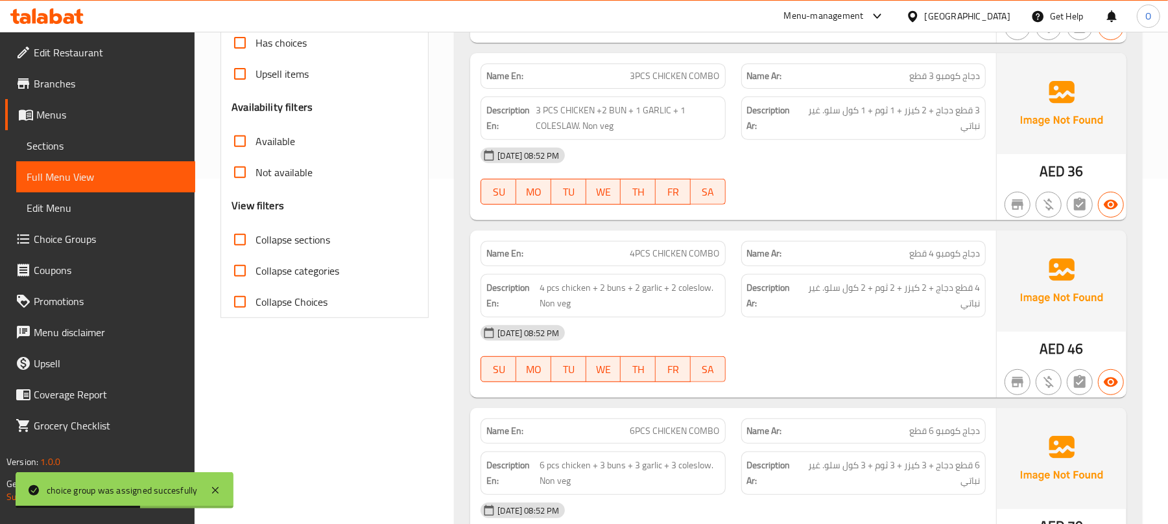
click at [319, 248] on span "Collapse sections" at bounding box center [292, 240] width 75 height 16
click at [255, 249] on input "Collapse sections" at bounding box center [239, 239] width 31 height 31
checkbox input "true"
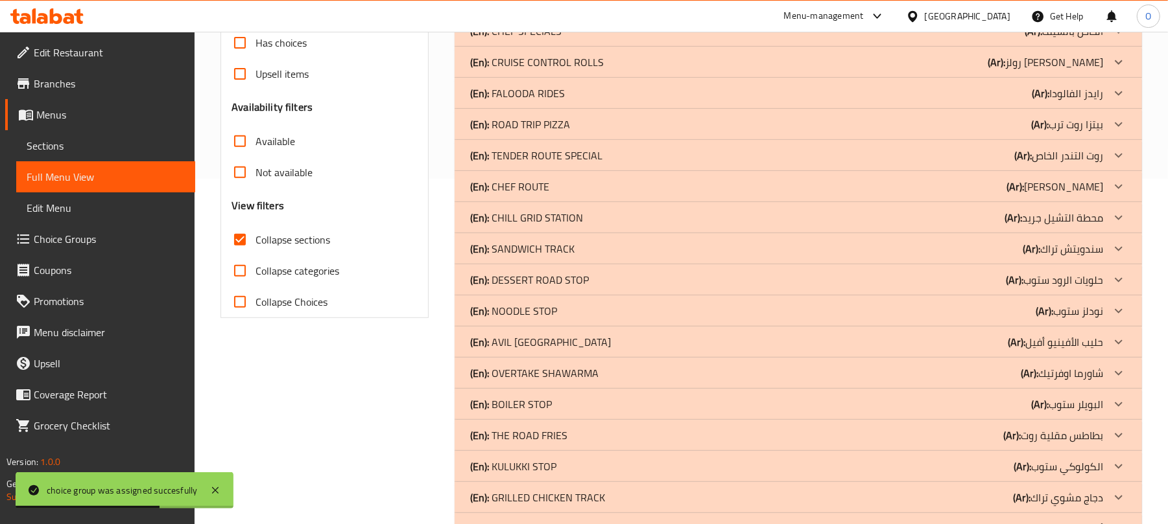
click at [403, 408] on div "Filter Branches Branches Popular filters Free items Branch specific items Has c…" at bounding box center [330, 264] width 234 height 887
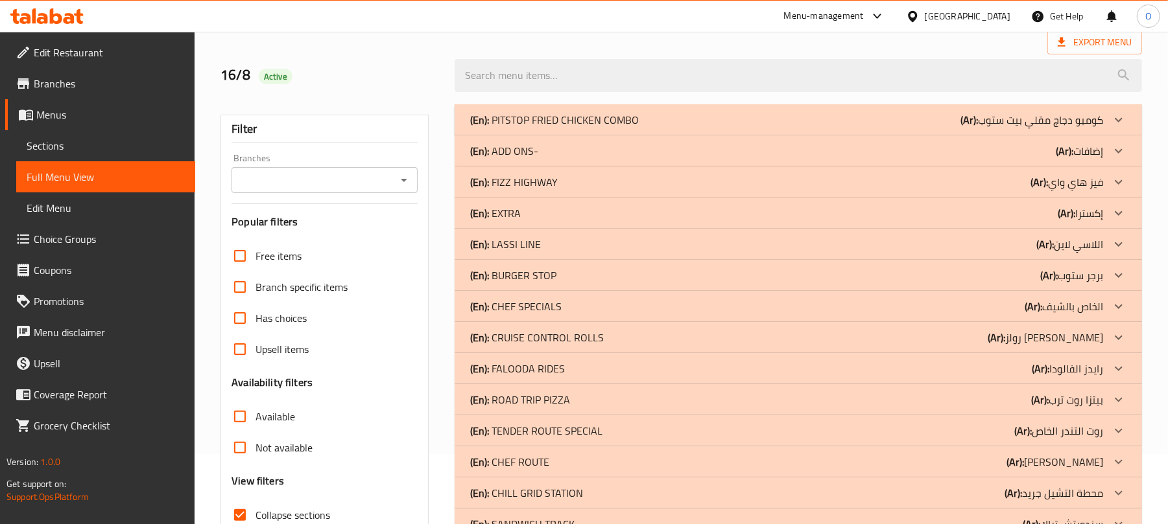
scroll to position [29, 0]
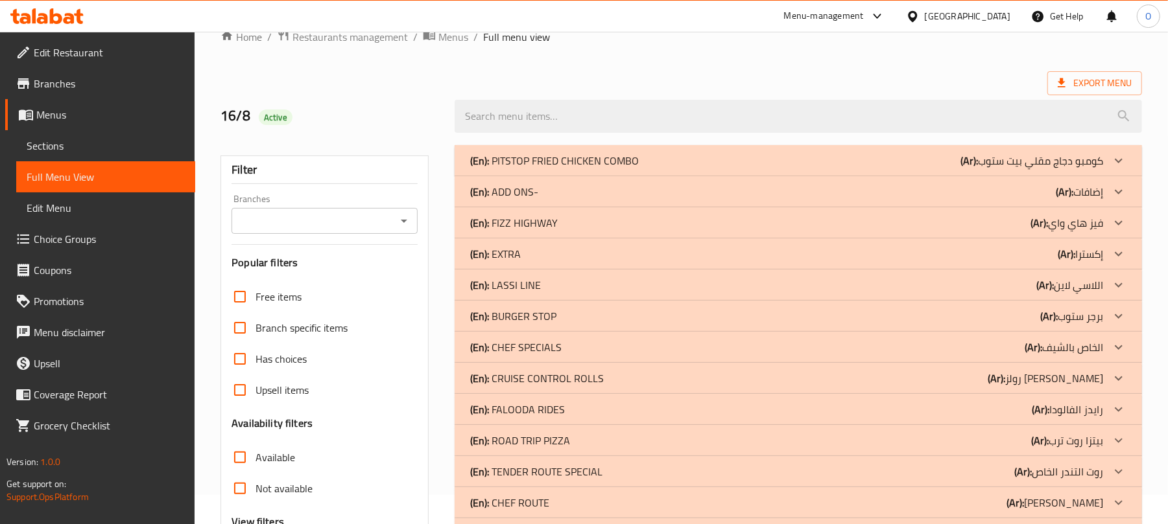
click at [540, 169] on p "(En): FIZZ HIGHWAY" at bounding box center [554, 161] width 169 height 16
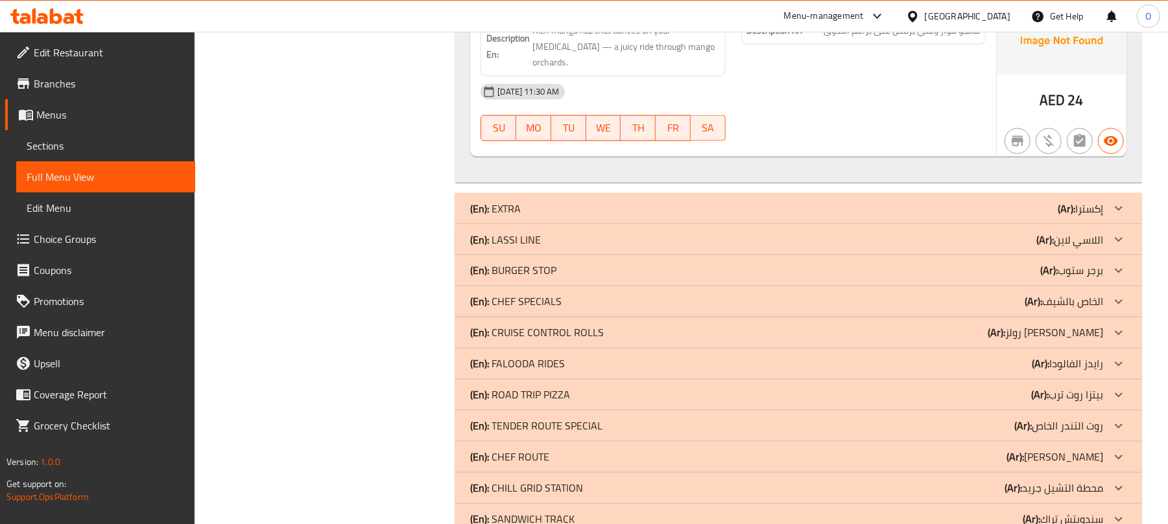
scroll to position [1499, 0]
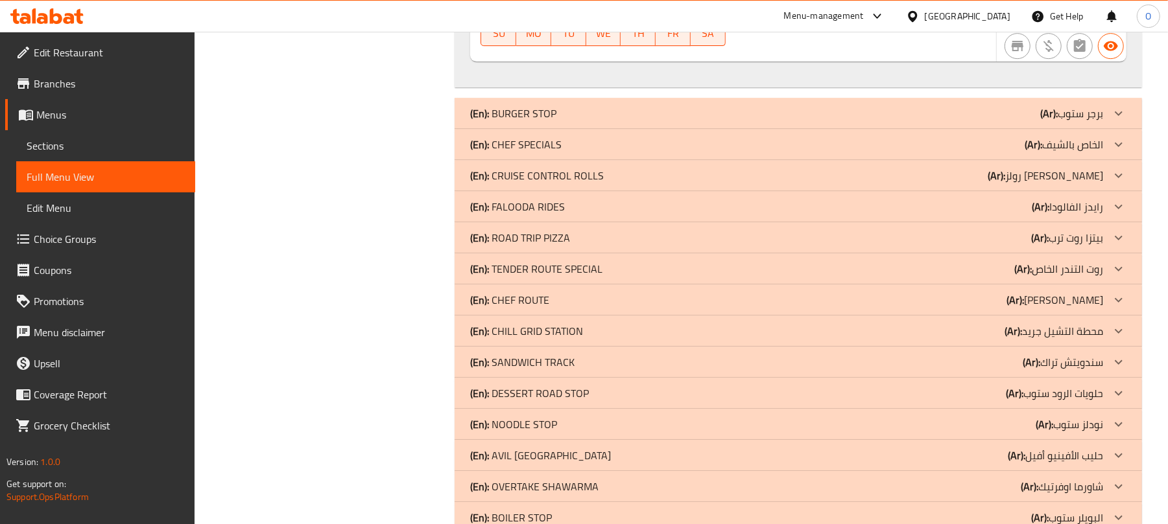
scroll to position [3055, 0]
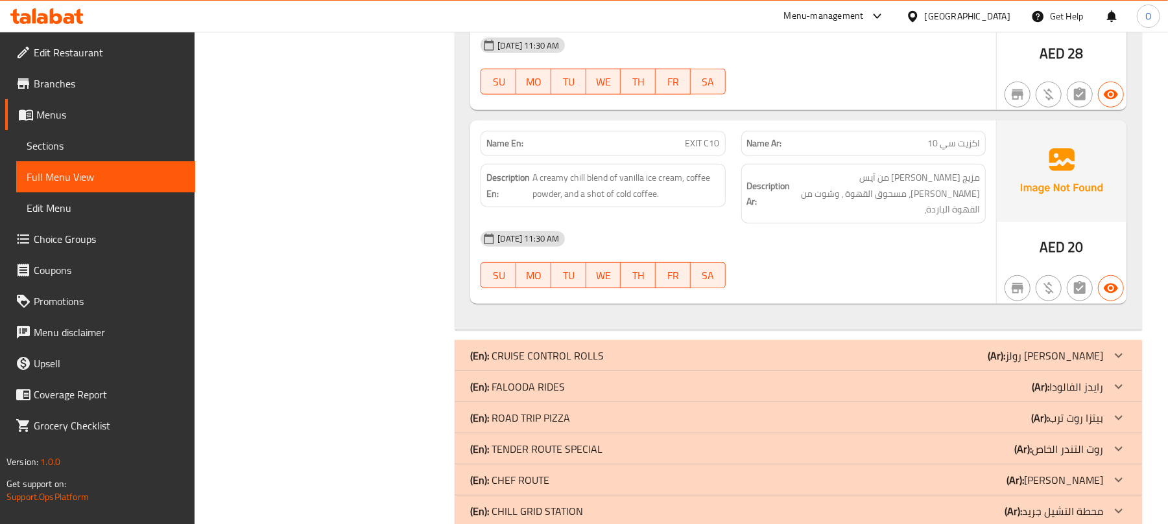
scroll to position [4438, 0]
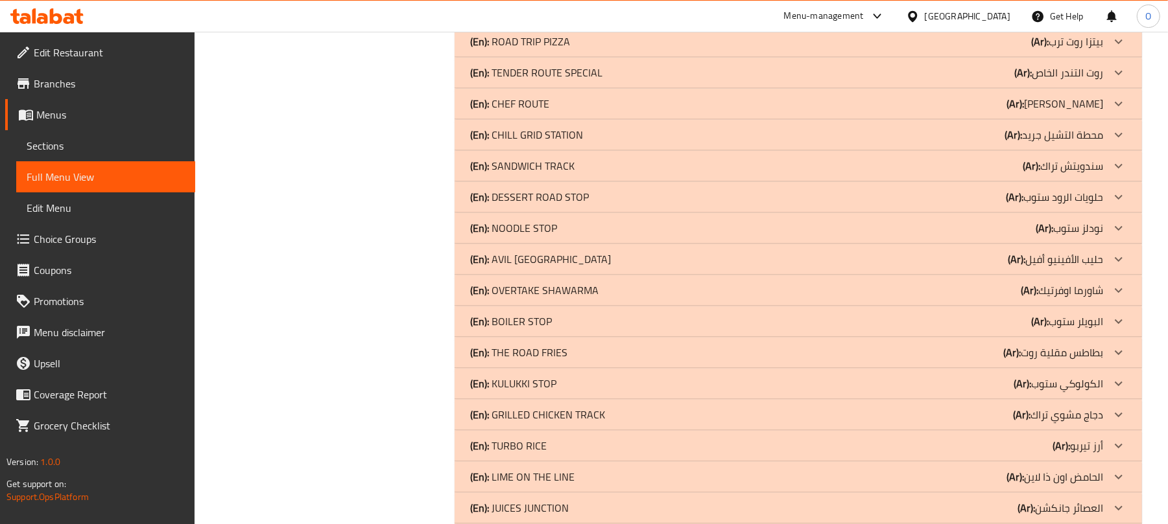
scroll to position [5890, 0]
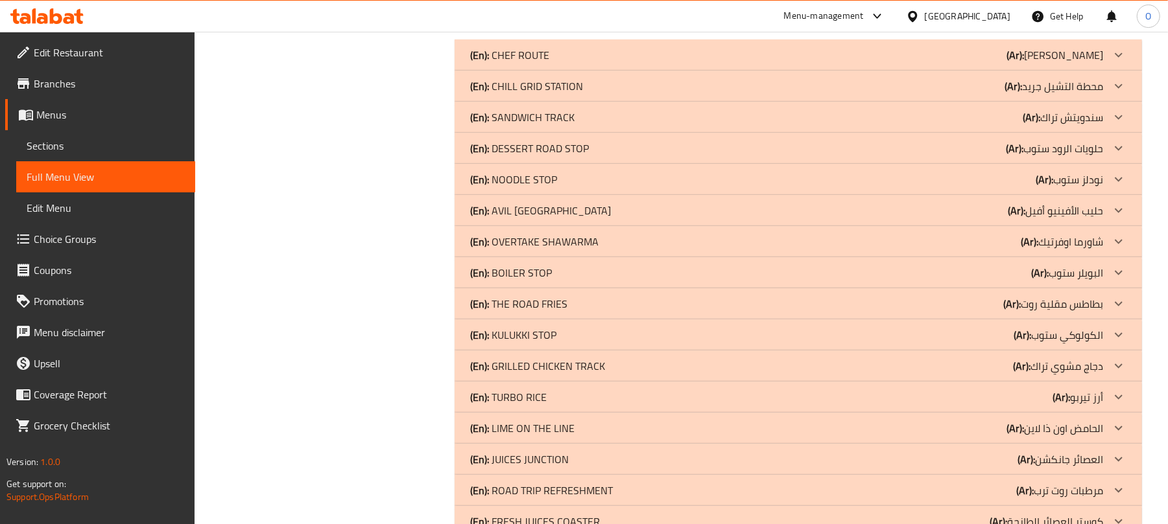
scroll to position [7532, 0]
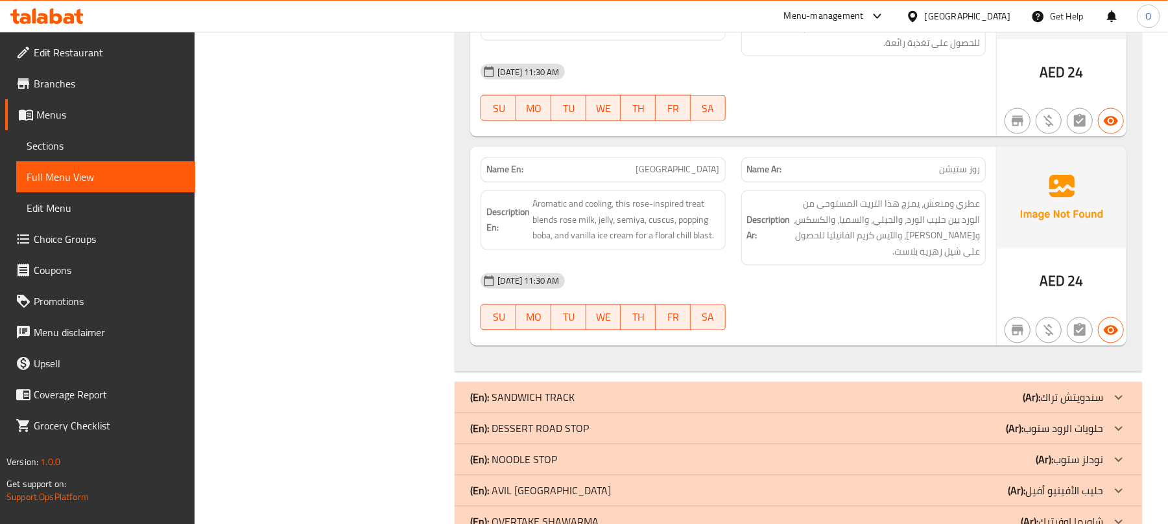
scroll to position [8864, 0]
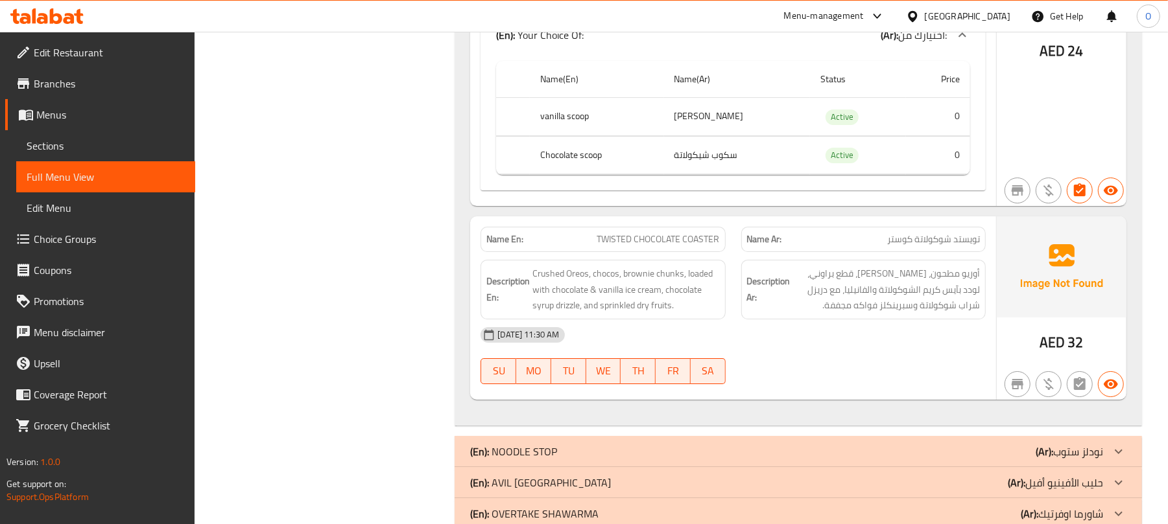
scroll to position [10384, 0]
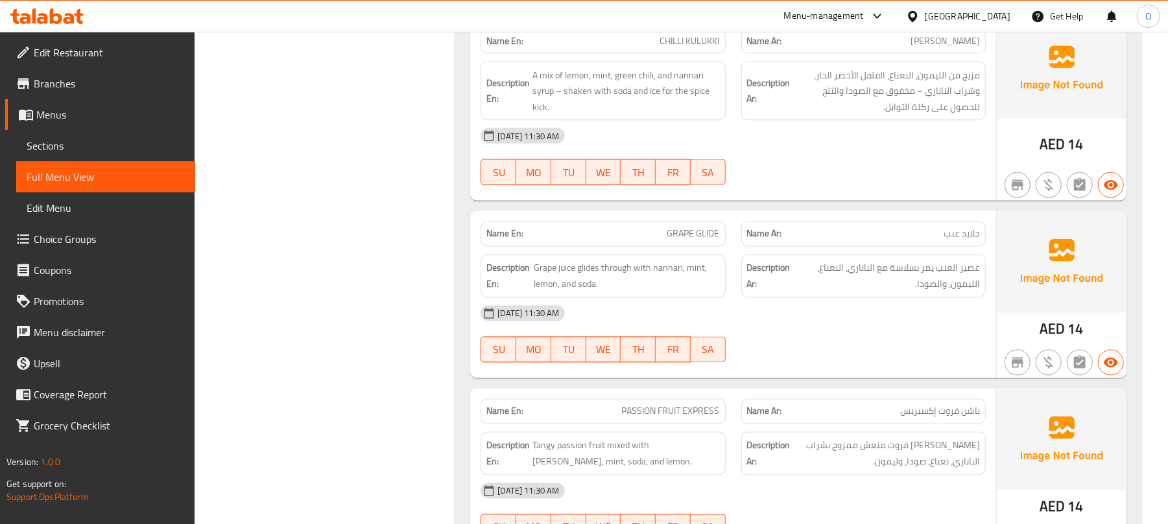
scroll to position [15796, 0]
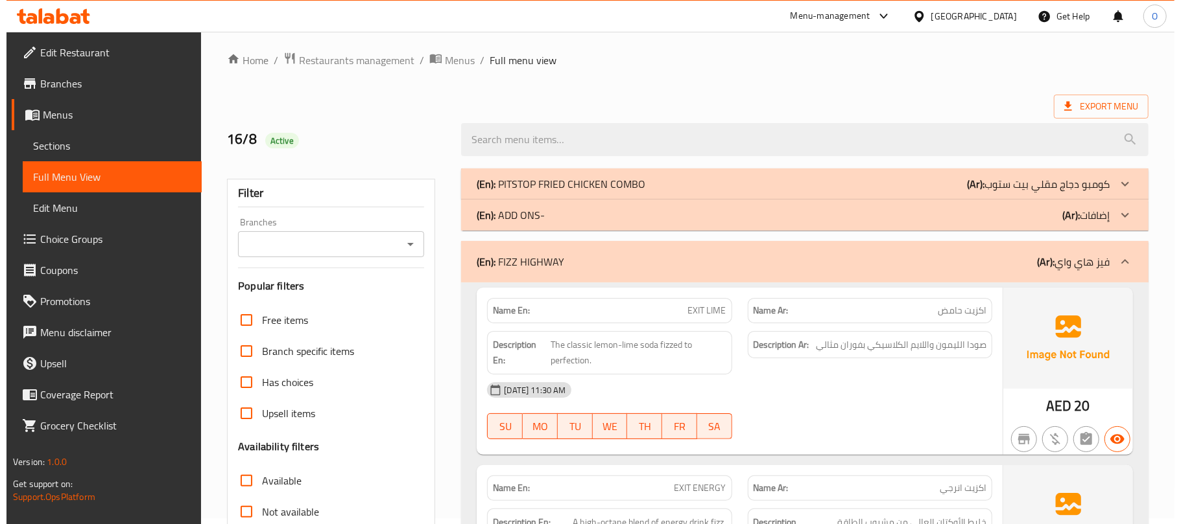
scroll to position [0, 0]
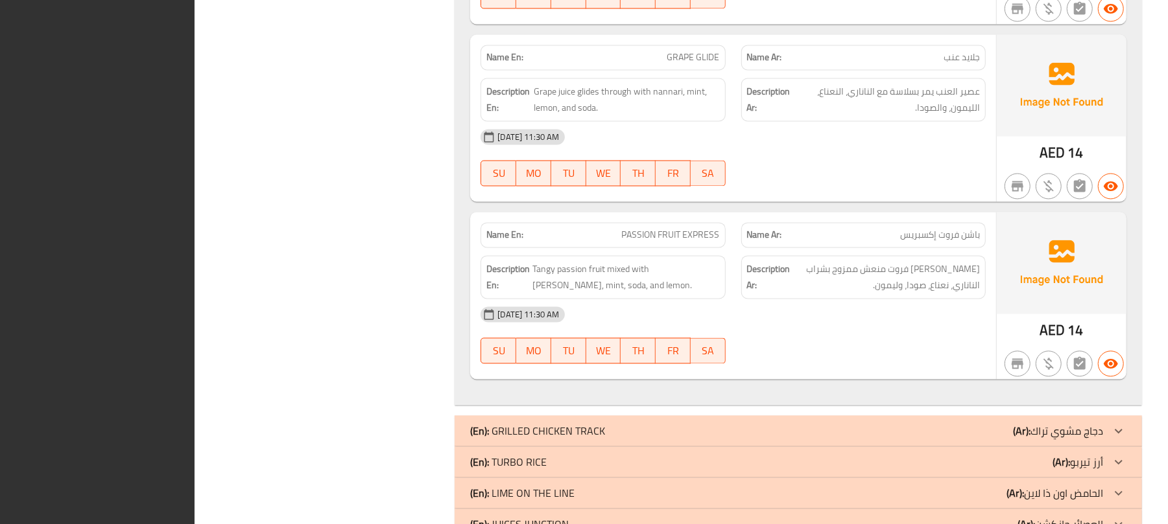
scroll to position [15796, 0]
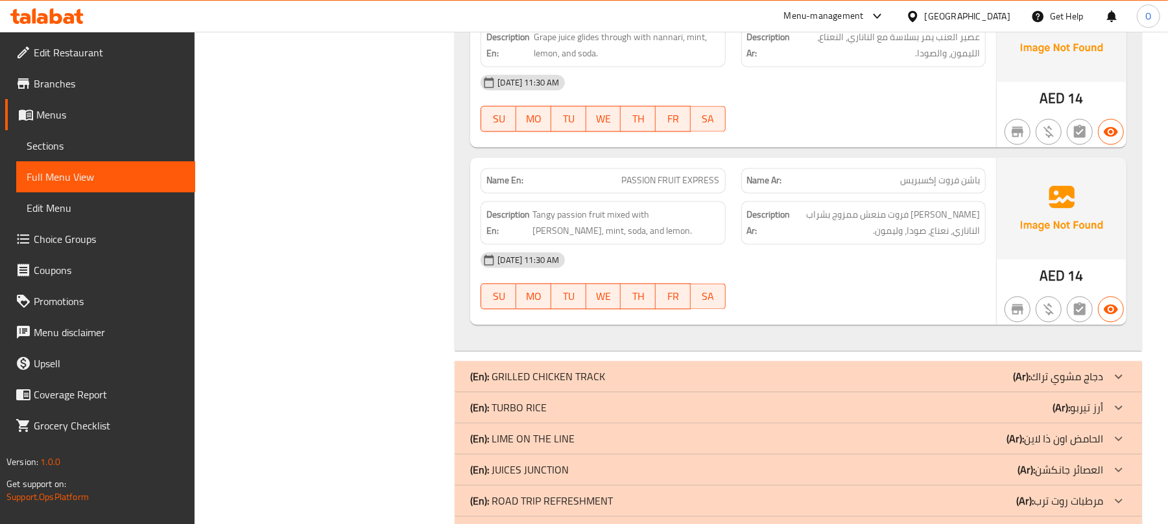
click at [67, 150] on span "Sections" at bounding box center [106, 146] width 158 height 16
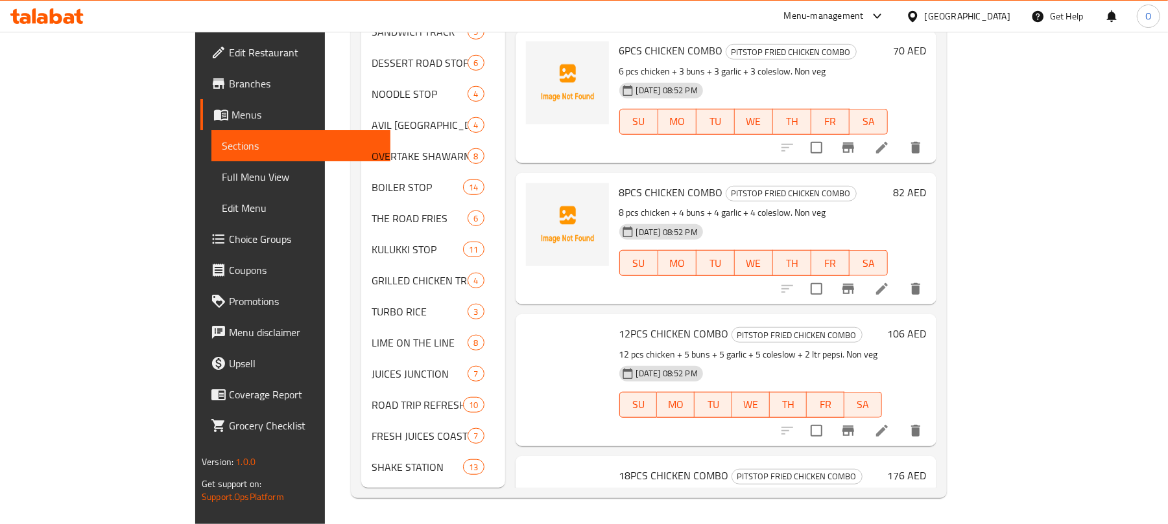
scroll to position [182, 0]
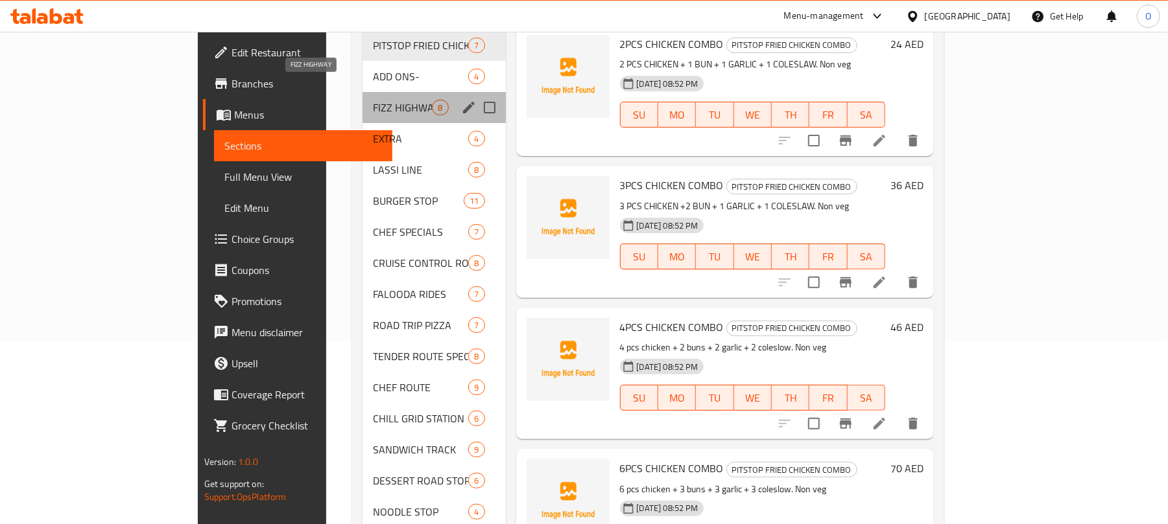
click at [373, 100] on span "FIZZ HIGHWAY" at bounding box center [402, 108] width 59 height 16
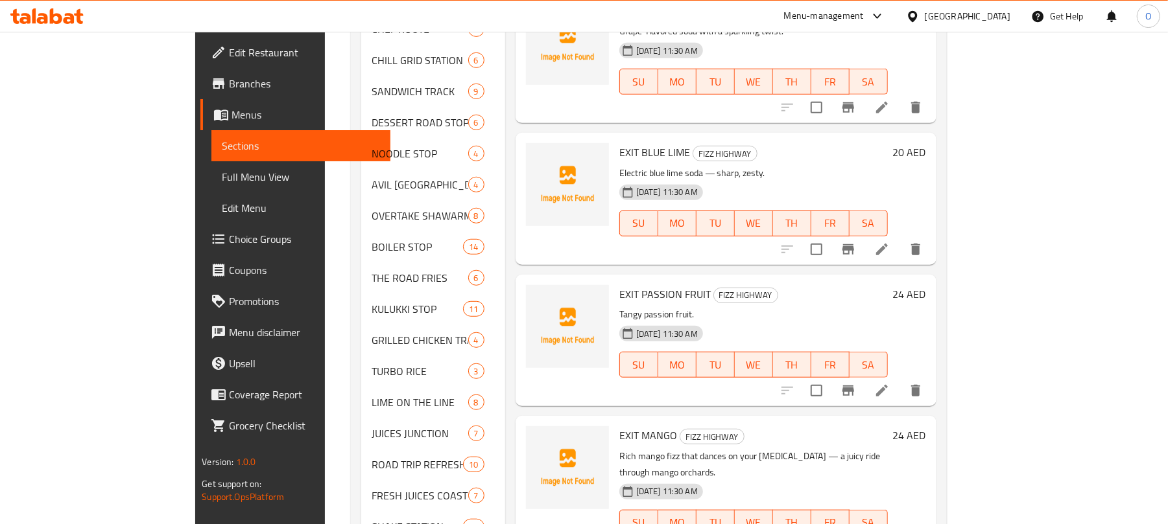
scroll to position [582, 0]
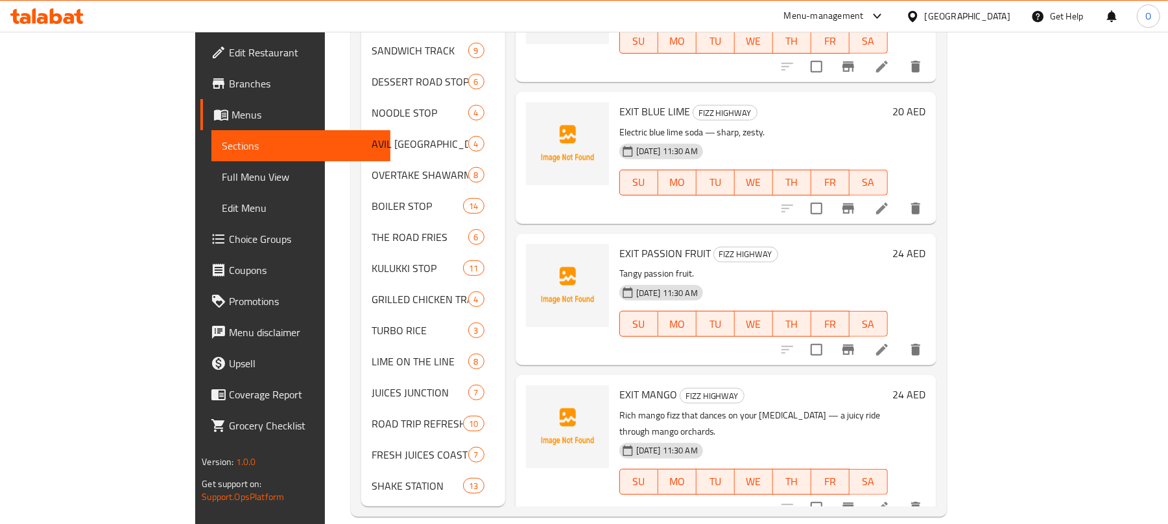
click at [890, 501] on icon at bounding box center [882, 509] width 16 height 16
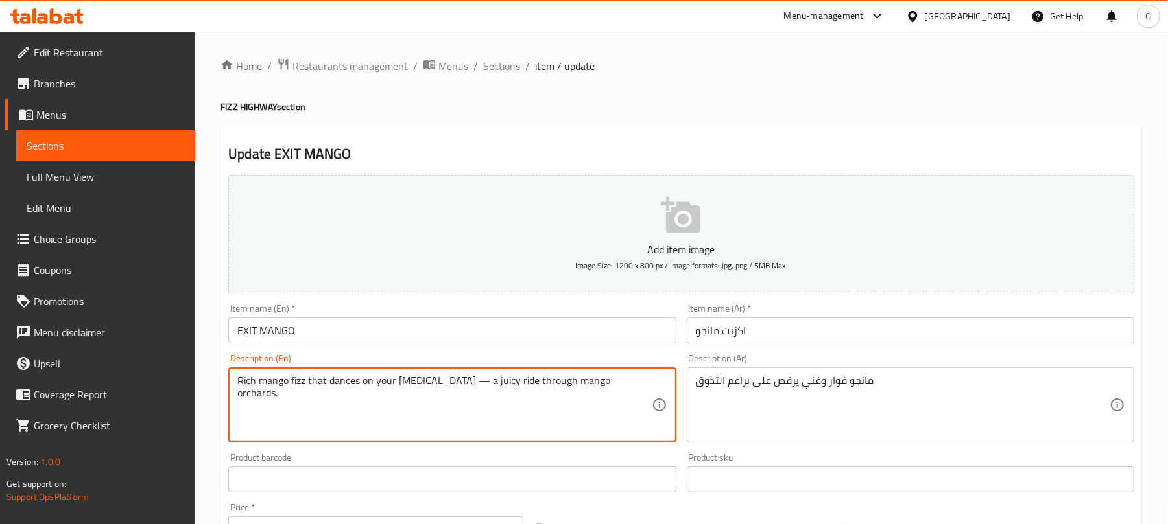
paste textarea "juicy mango fizz"
type textarea "Rich juicy mango fizz"
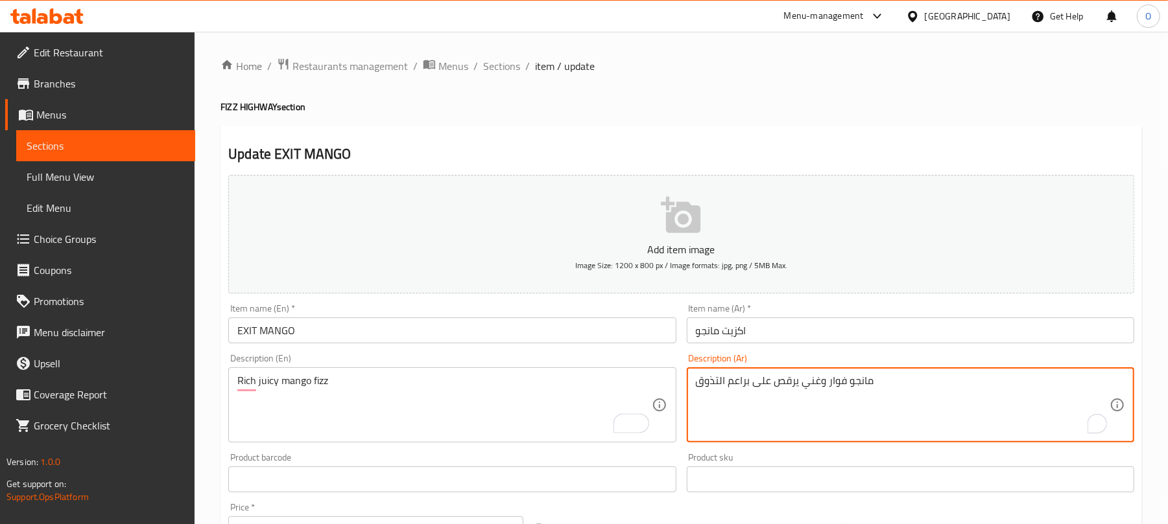
paste textarea "روب المانجو الغني والجوسي"
type textarea "مشروب المانجو الغني والجوسي"
click at [720, 121] on div "Home / Restaurants management / Menus / Sections / item / update FIZZ HIGHWAY s…" at bounding box center [680, 474] width 921 height 832
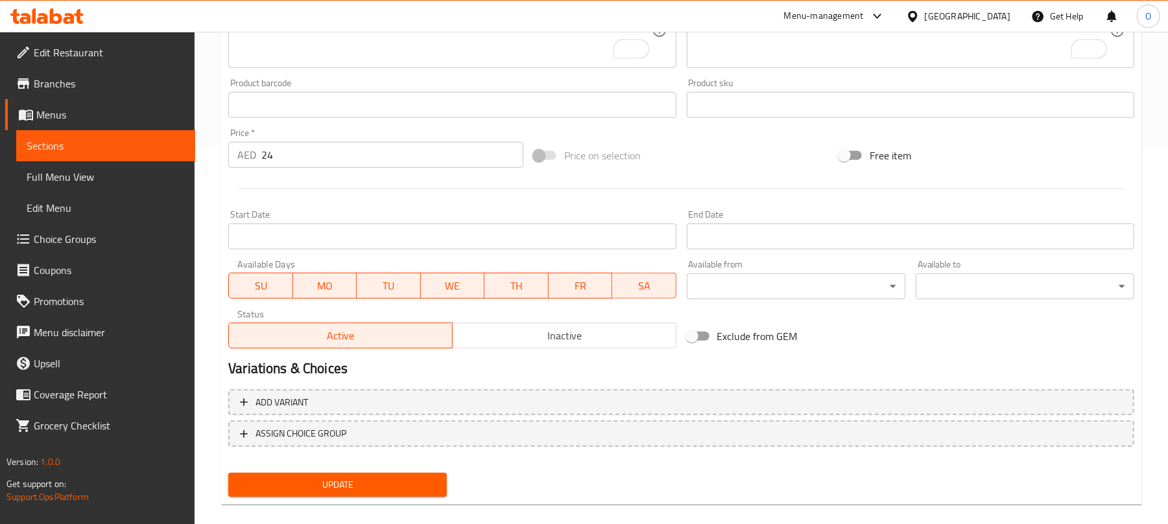
scroll to position [390, 0]
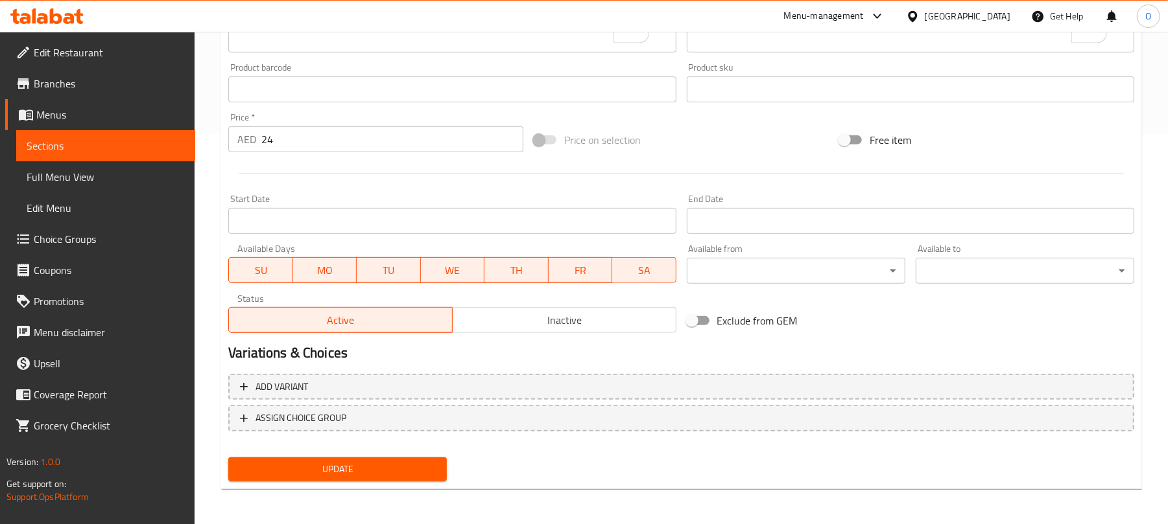
click at [383, 485] on div "Update" at bounding box center [337, 470] width 229 height 34
click at [380, 481] on div "Update" at bounding box center [337, 470] width 229 height 34
click at [379, 465] on span "Update" at bounding box center [338, 470] width 198 height 16
click at [117, 174] on span "Full Menu View" at bounding box center [106, 177] width 158 height 16
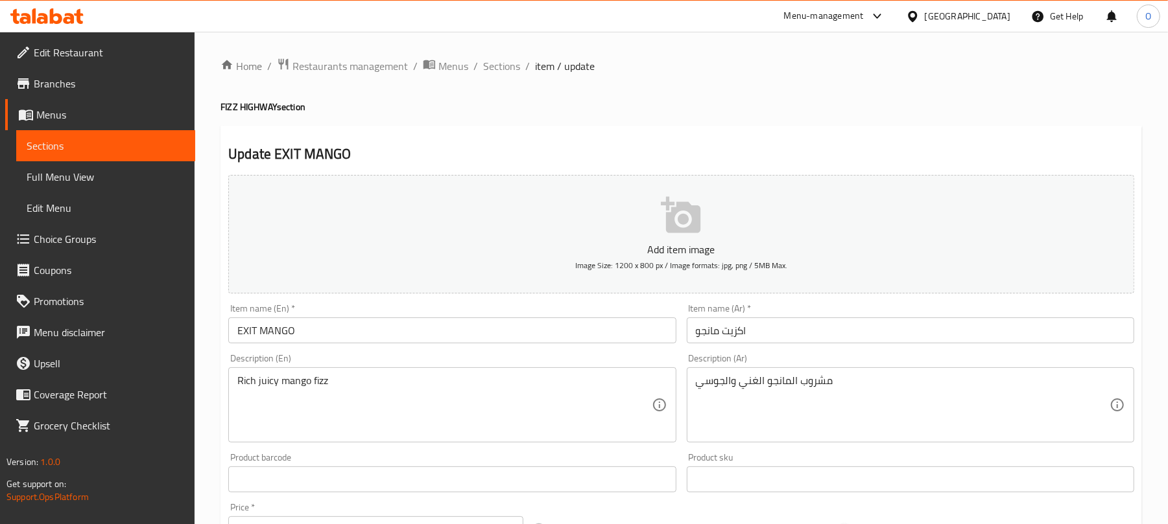
click at [991, 16] on div "[GEOGRAPHIC_DATA]" at bounding box center [968, 16] width 86 height 14
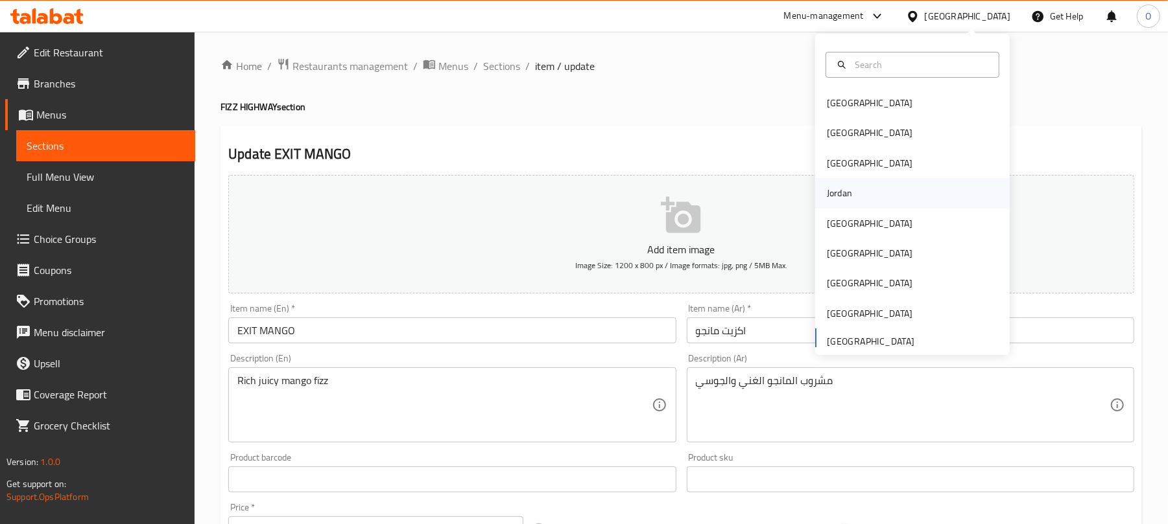
click at [830, 188] on div "Jordan" at bounding box center [839, 193] width 25 height 14
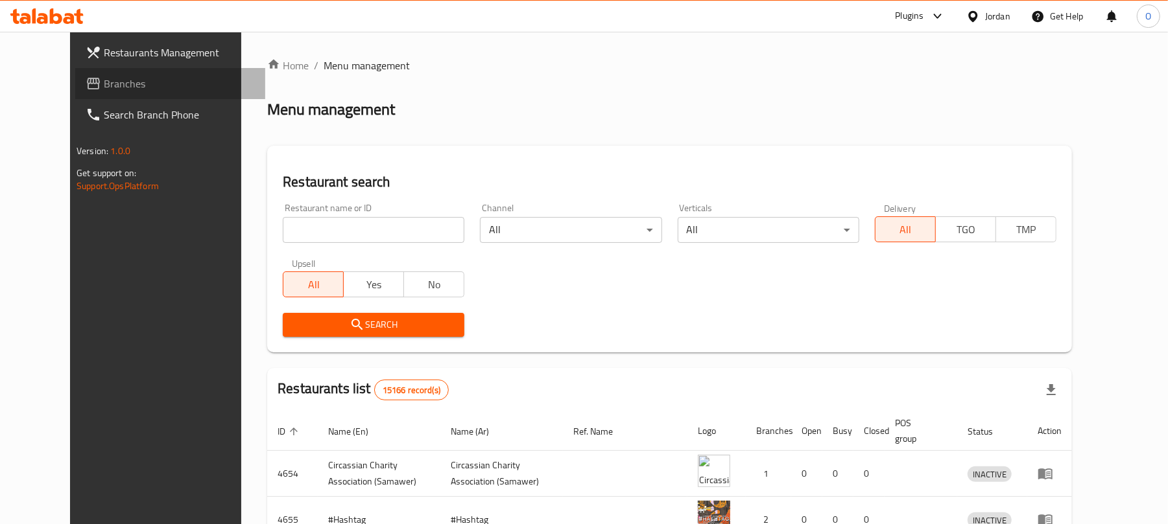
click at [104, 82] on span "Branches" at bounding box center [179, 84] width 151 height 16
